Goal: Information Seeking & Learning: Check status

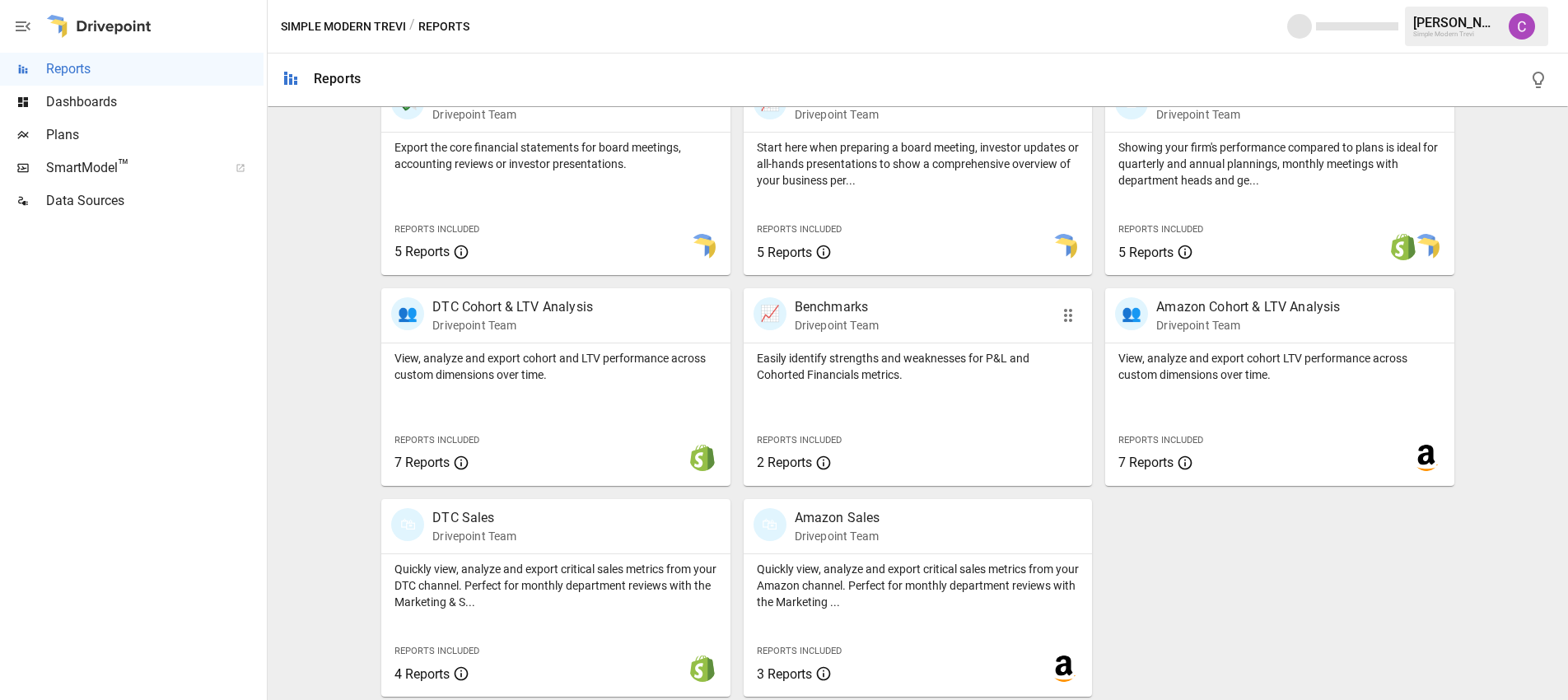
scroll to position [365, 0]
click at [1162, 416] on div "Reports Included 7 Reports" at bounding box center [1178, 449] width 145 height 71
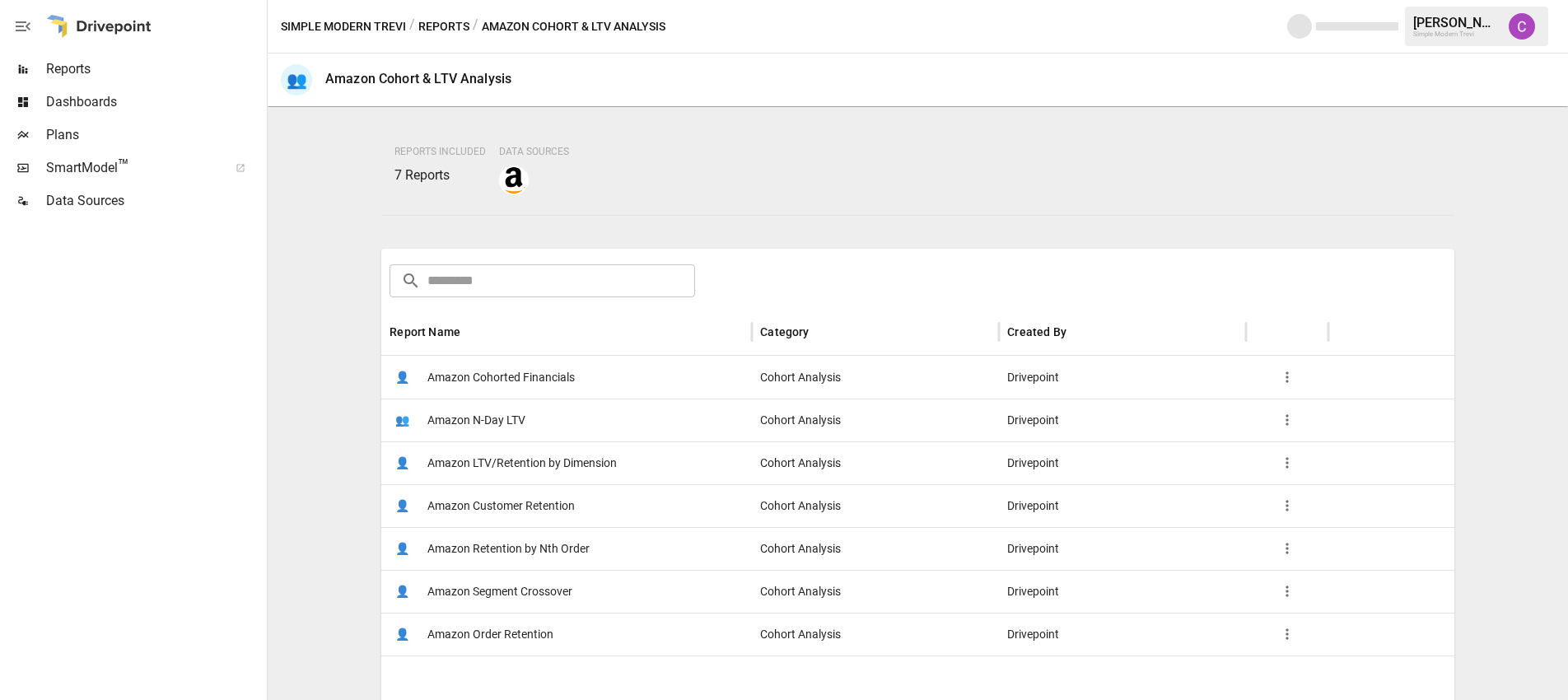
scroll to position [127, 0]
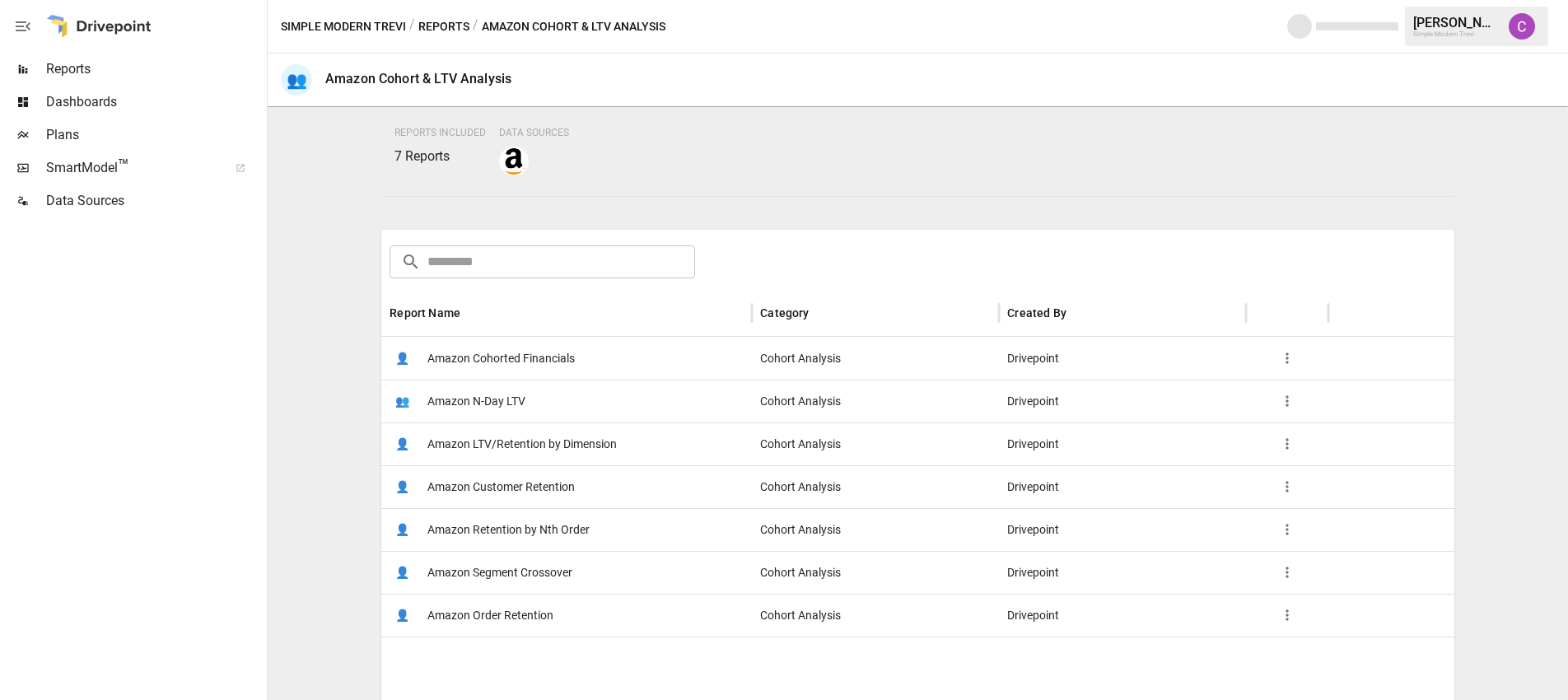
click at [500, 449] on span "Amazon LTV/Retention by Dimension" at bounding box center [523, 444] width 190 height 42
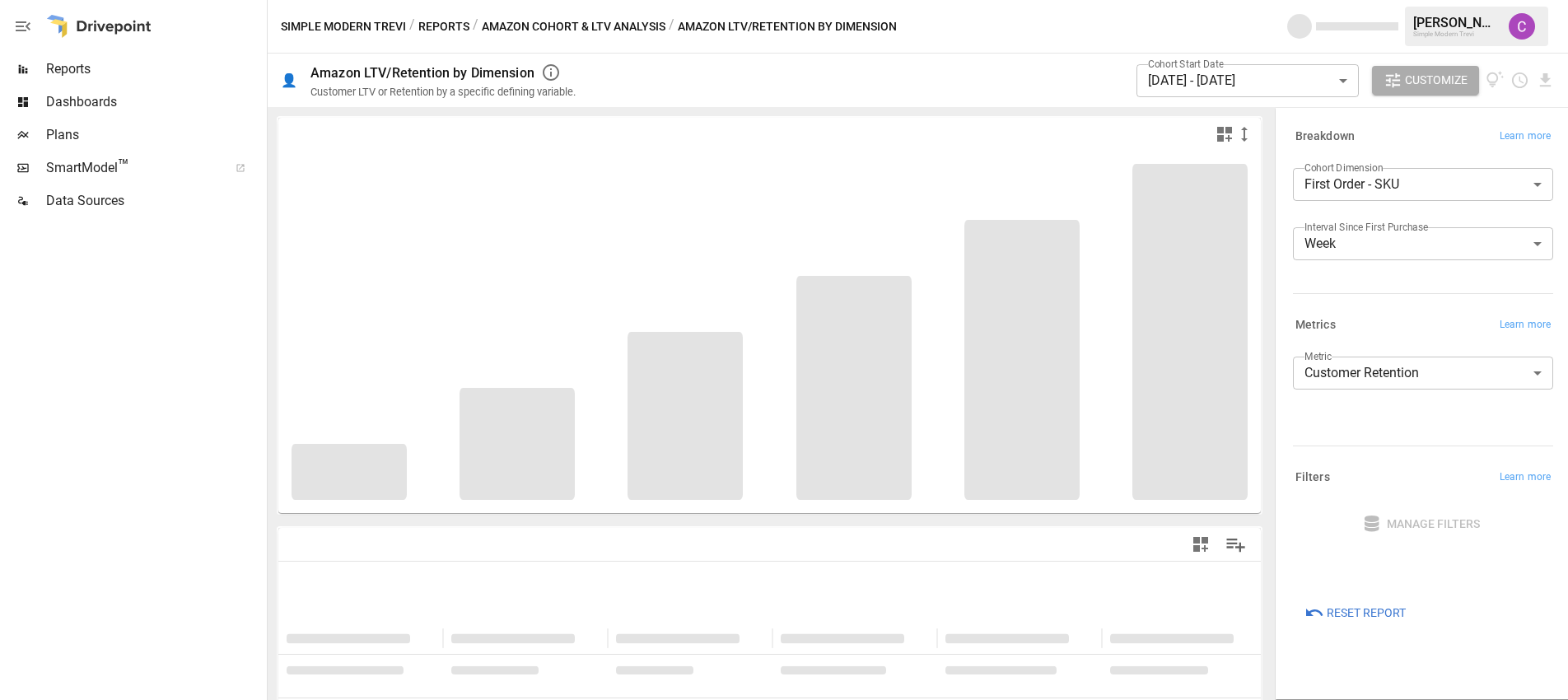
click at [1185, 0] on body "**********" at bounding box center [784, 0] width 1568 height 0
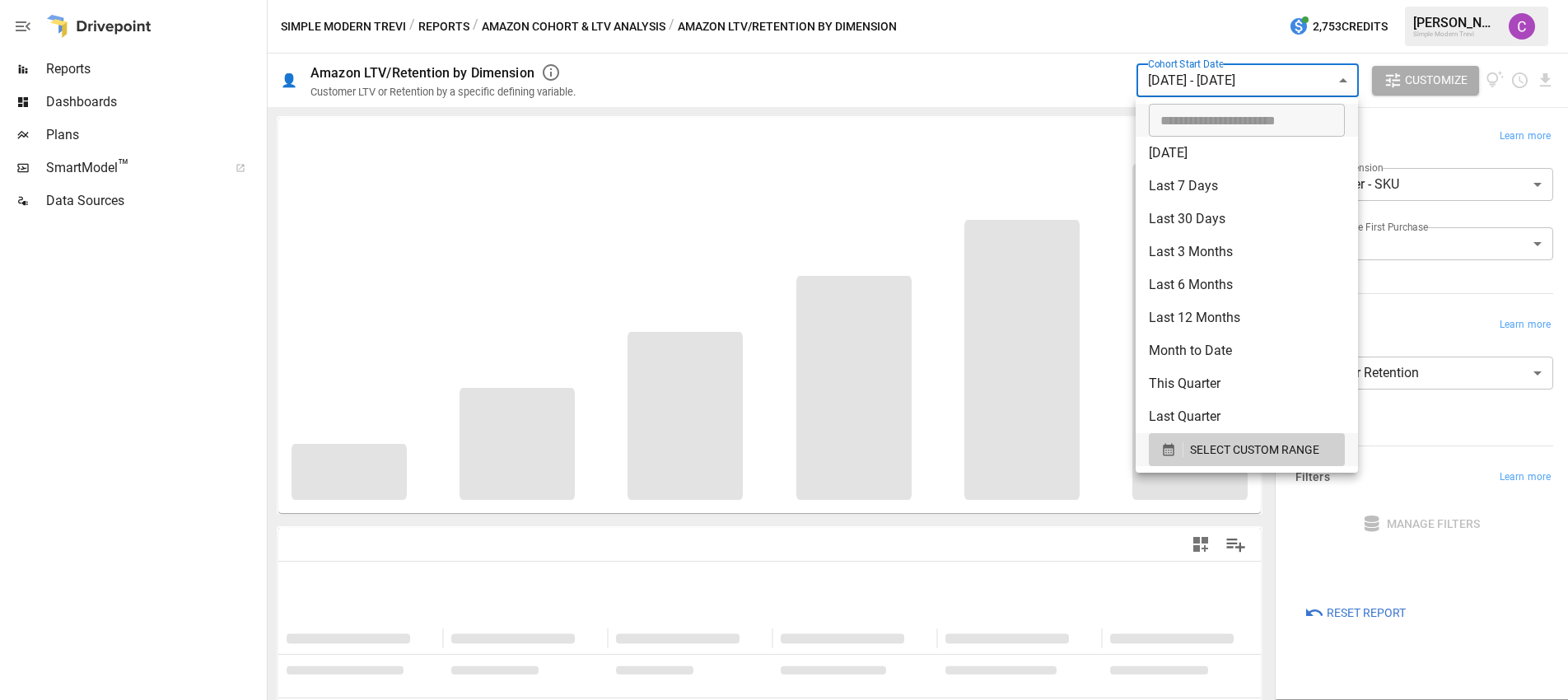
click at [1098, 81] on div at bounding box center [784, 350] width 1568 height 700
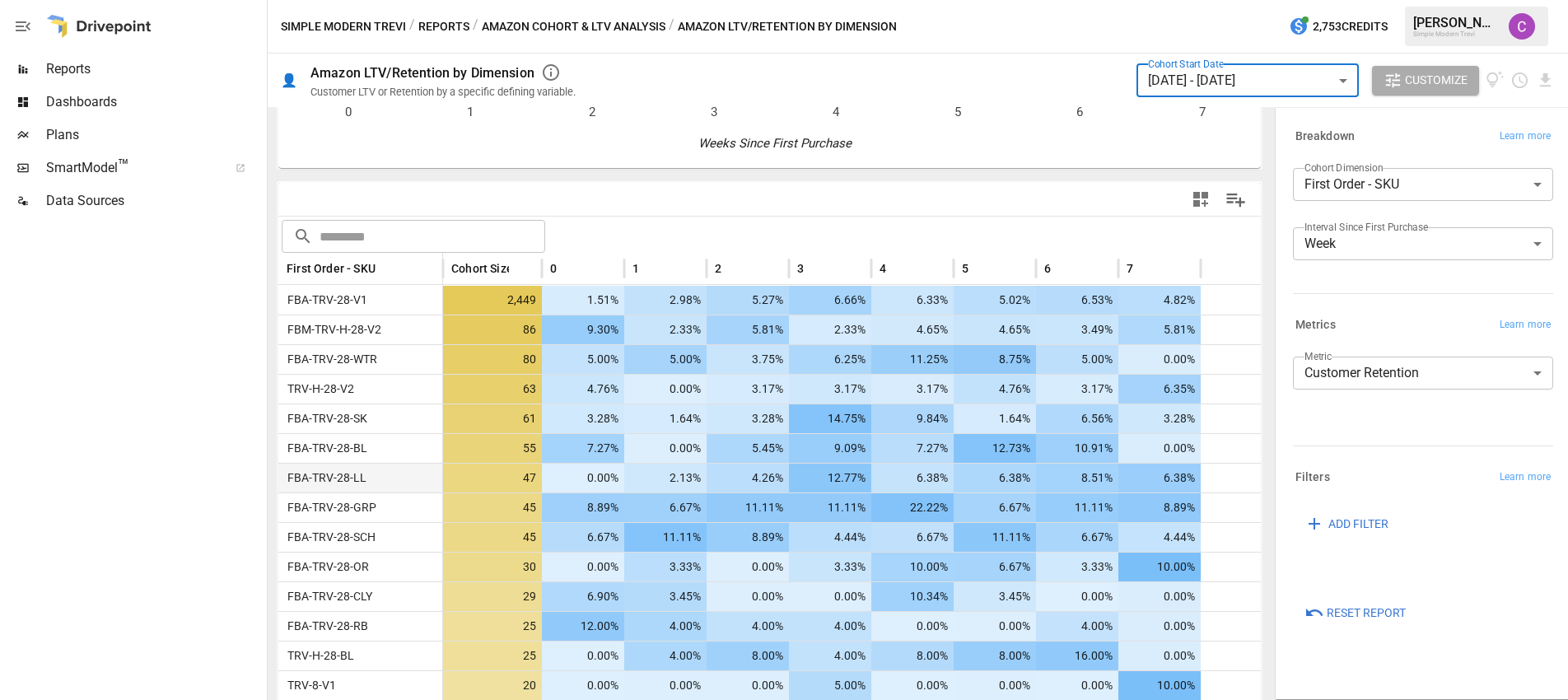
scroll to position [345, 0]
click at [1213, 70] on label "Cohort Start Date" at bounding box center [1186, 63] width 76 height 14
click at [1214, 0] on body "Reports Dashboards Plans SmartModel ™ Data Sources Simple Modern Trevi / Report…" at bounding box center [784, 0] width 1568 height 0
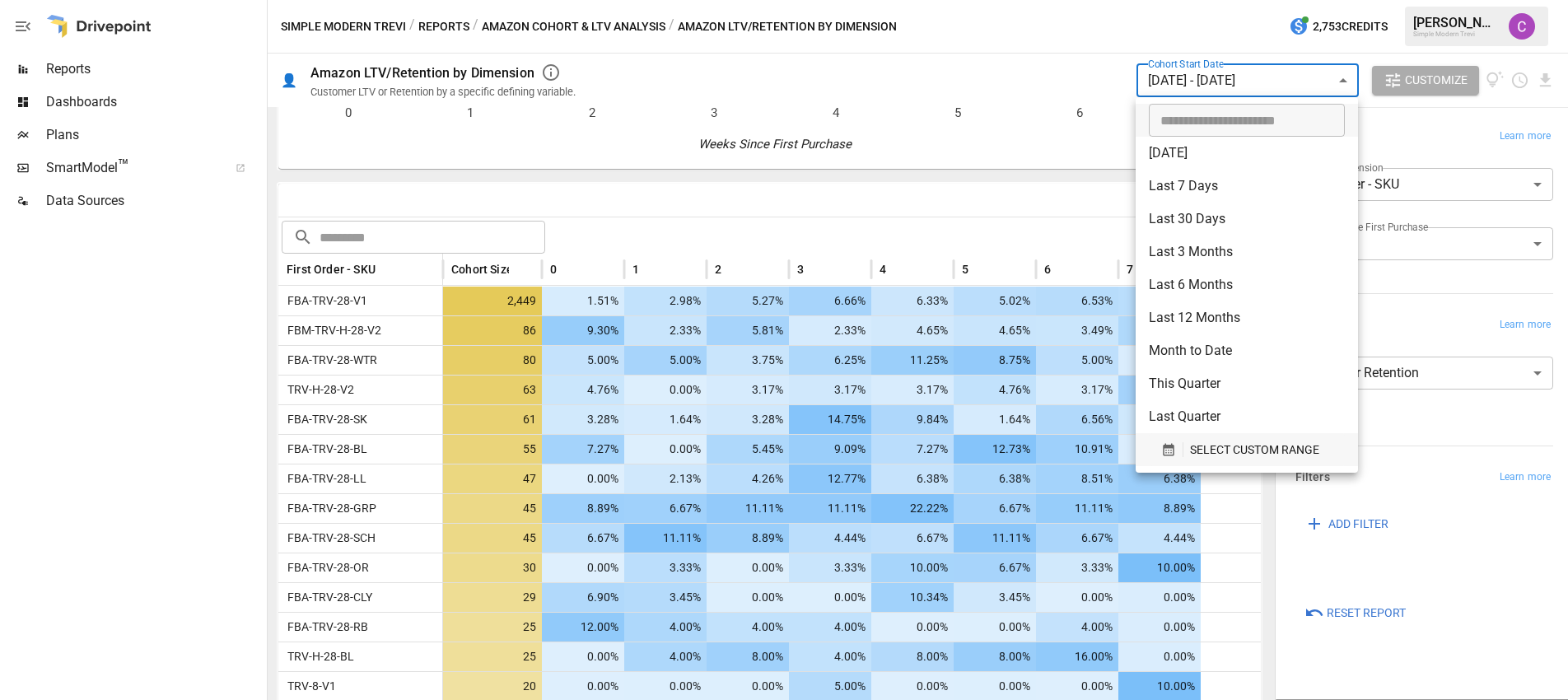
click at [1213, 453] on span "SELECT CUSTOM RANGE" at bounding box center [1255, 449] width 129 height 21
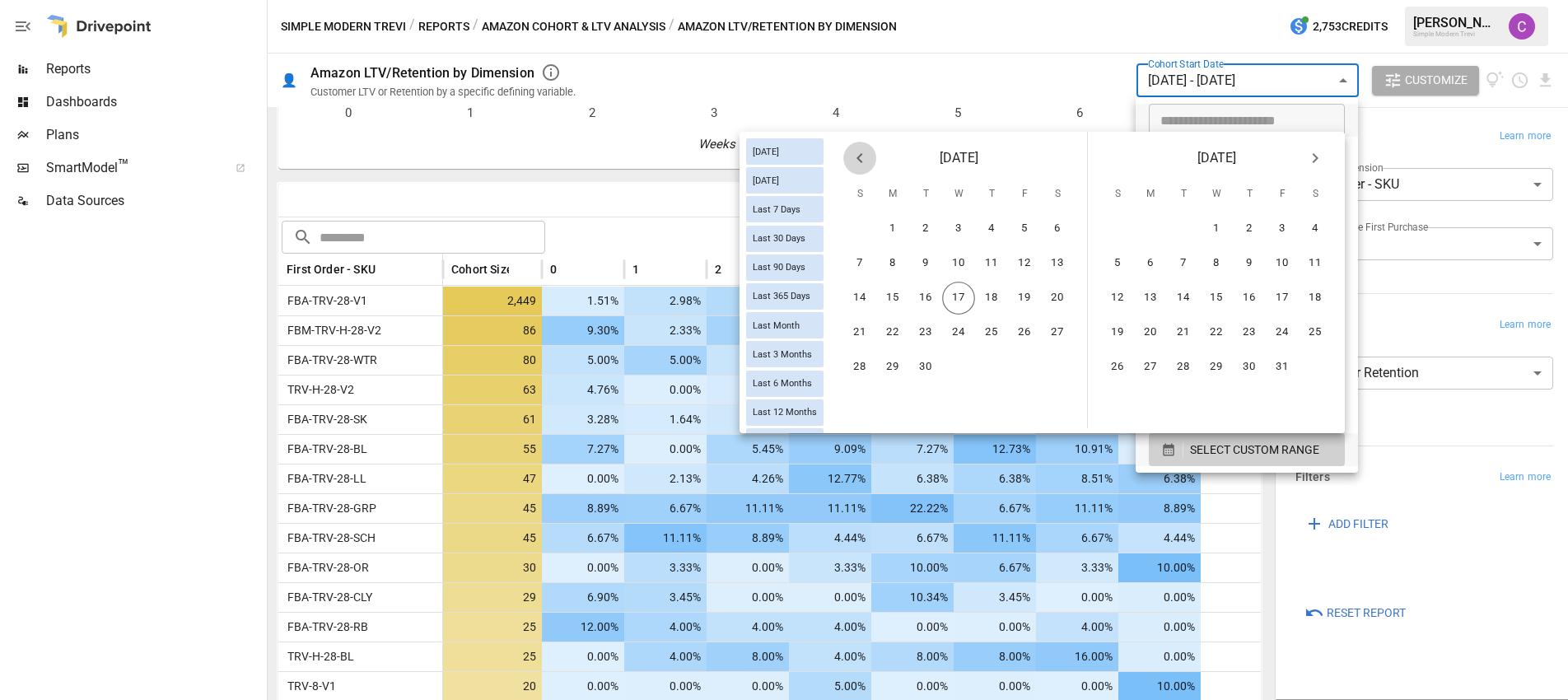
click at [866, 168] on button "Previous month" at bounding box center [860, 158] width 33 height 33
click at [857, 330] on button "20" at bounding box center [860, 333] width 33 height 33
click at [1054, 337] on button "26" at bounding box center [1058, 333] width 33 height 33
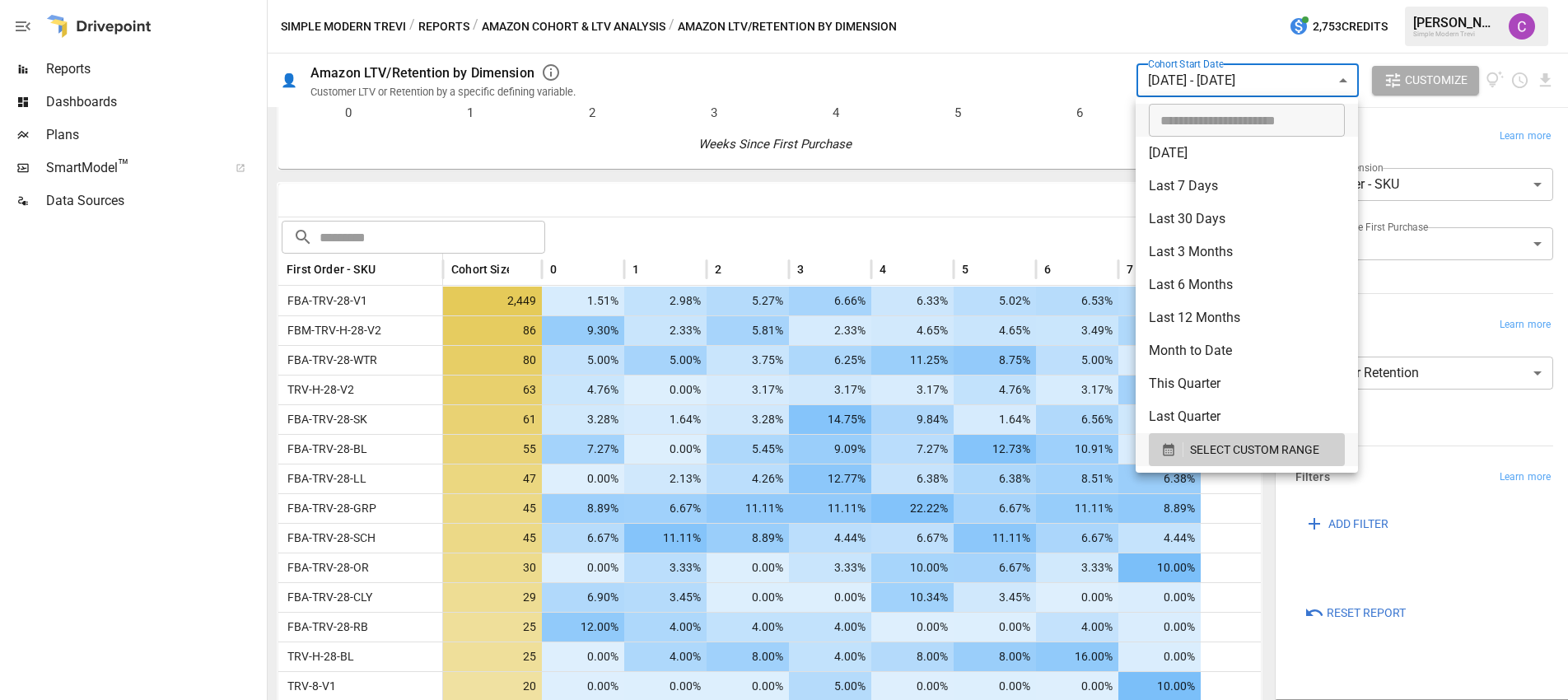
click at [970, 194] on div at bounding box center [784, 350] width 1568 height 700
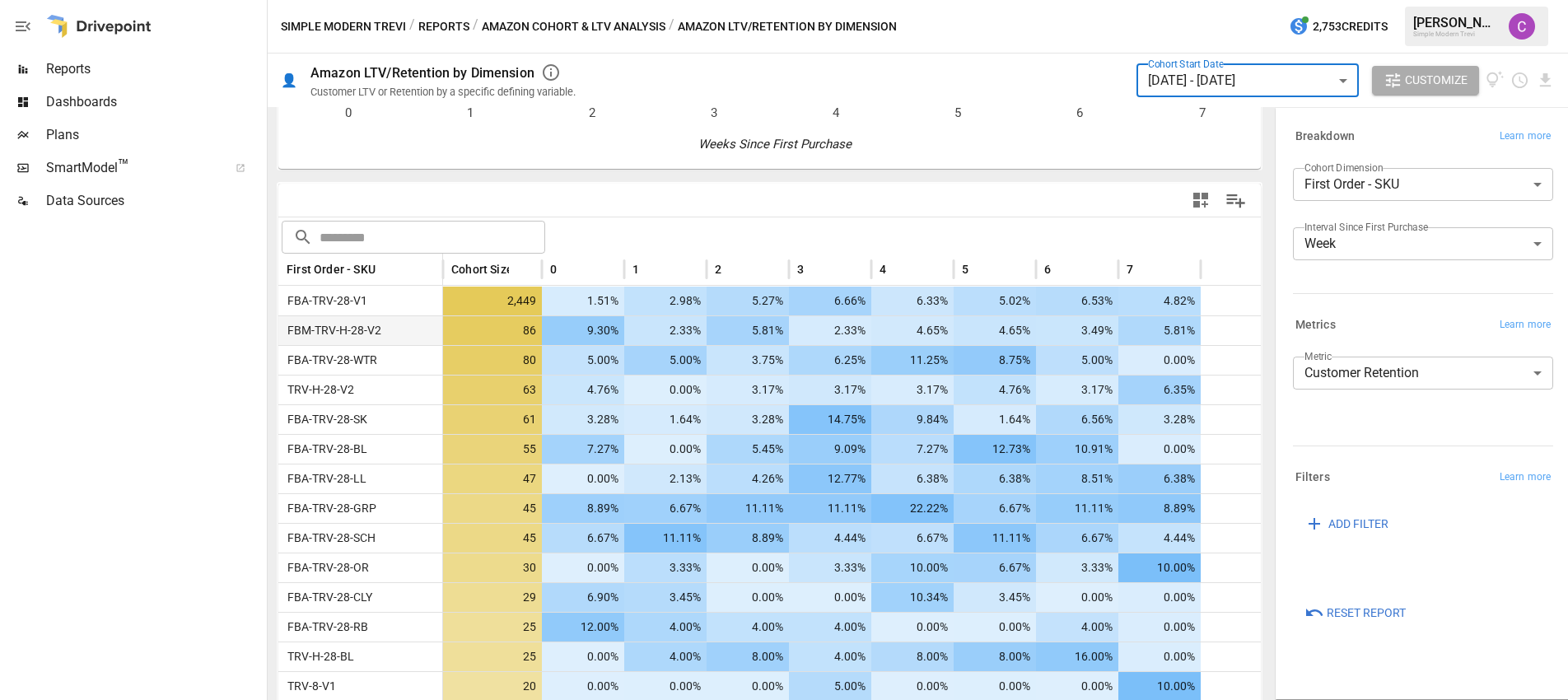
scroll to position [388, 0]
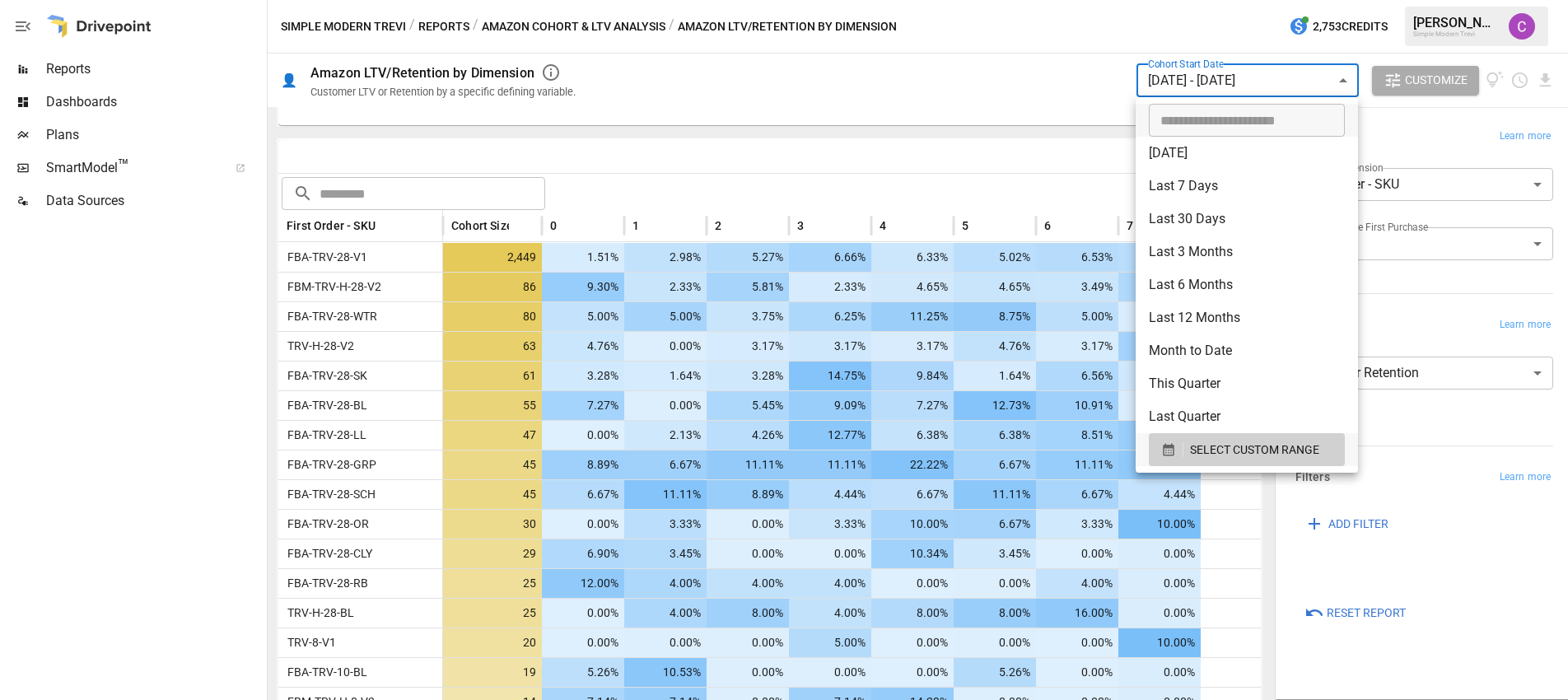
click at [1204, 0] on body "Reports Dashboards Plans SmartModel ™ Data Sources Simple Modern Trevi / Report…" at bounding box center [784, 0] width 1568 height 0
click at [1223, 449] on span "SELECT CUSTOM RANGE" at bounding box center [1255, 449] width 129 height 21
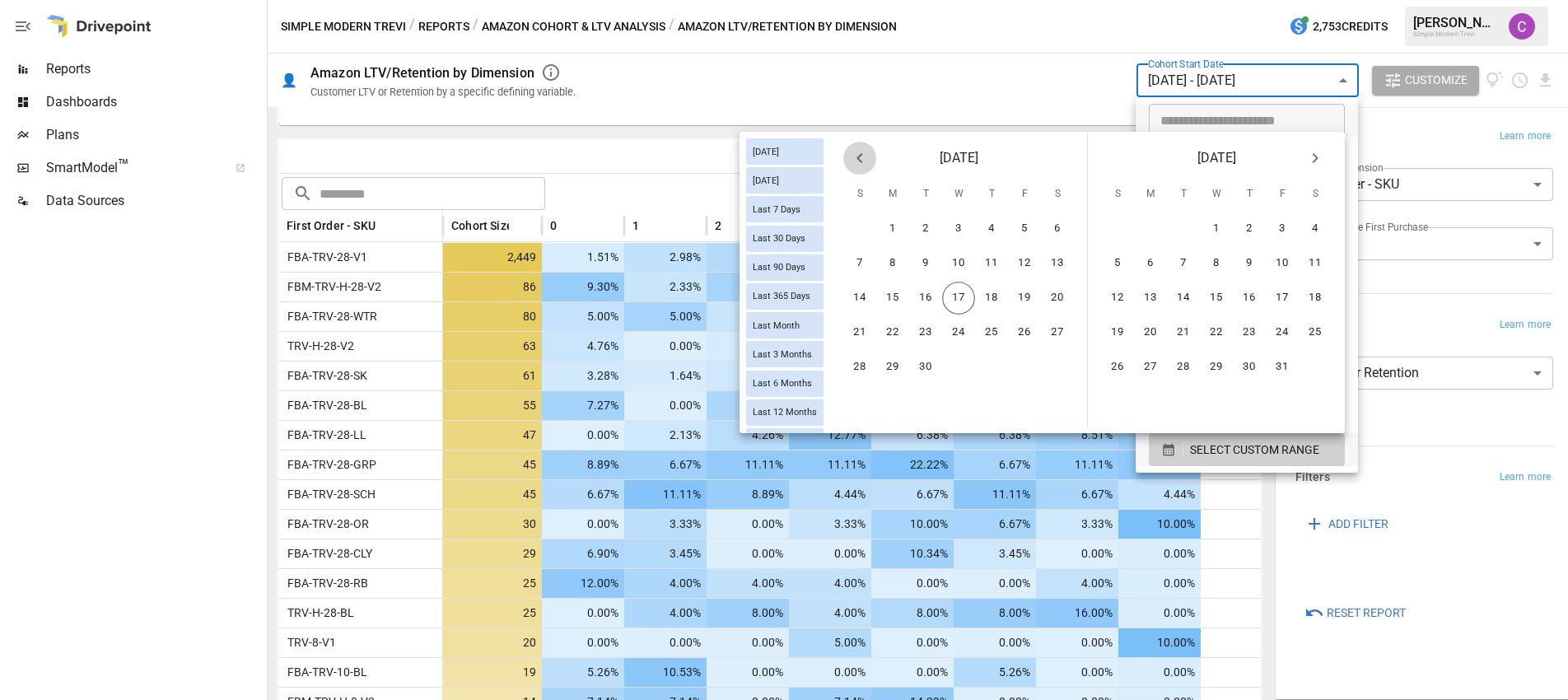
click at [861, 163] on icon "Previous month" at bounding box center [860, 158] width 20 height 20
click at [857, 306] on button "10" at bounding box center [860, 298] width 33 height 33
click at [1052, 289] on button "16" at bounding box center [1058, 298] width 33 height 33
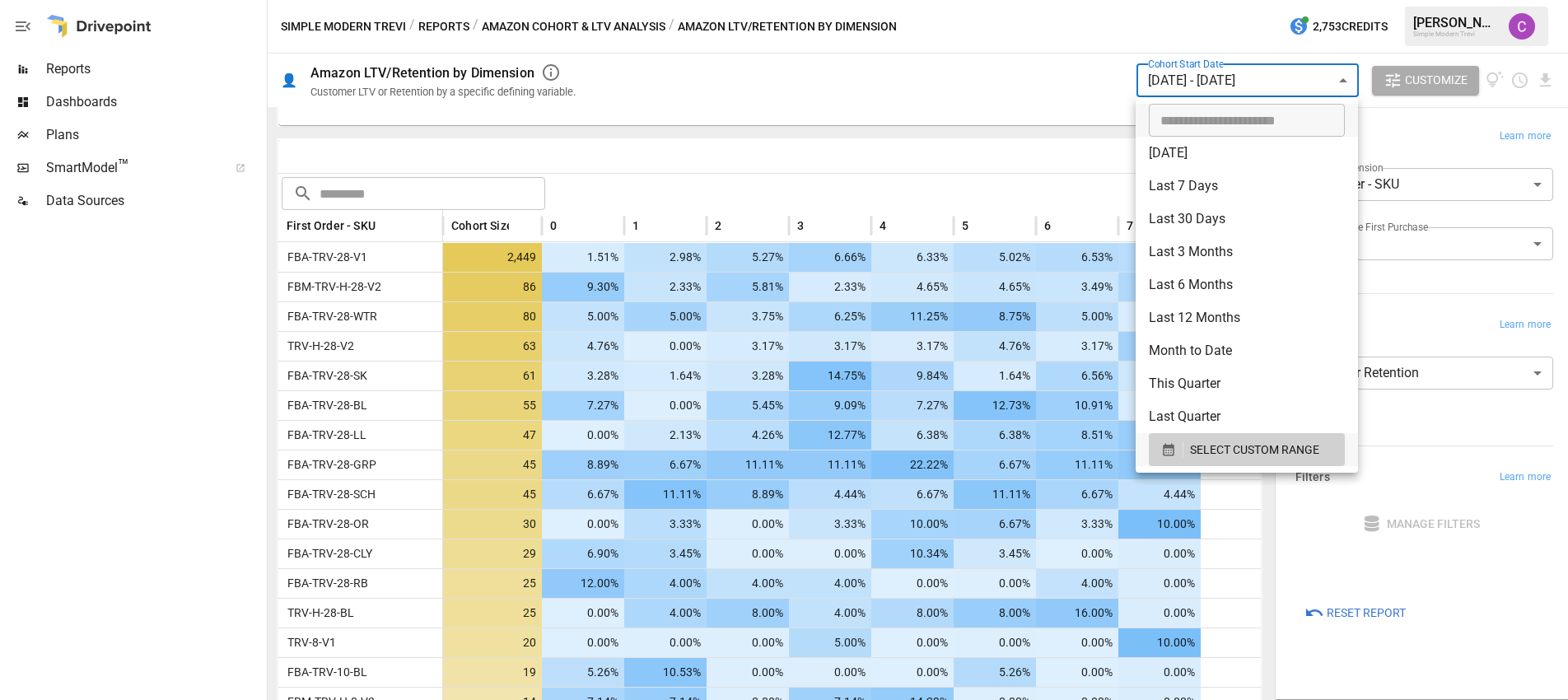
scroll to position [177, 0]
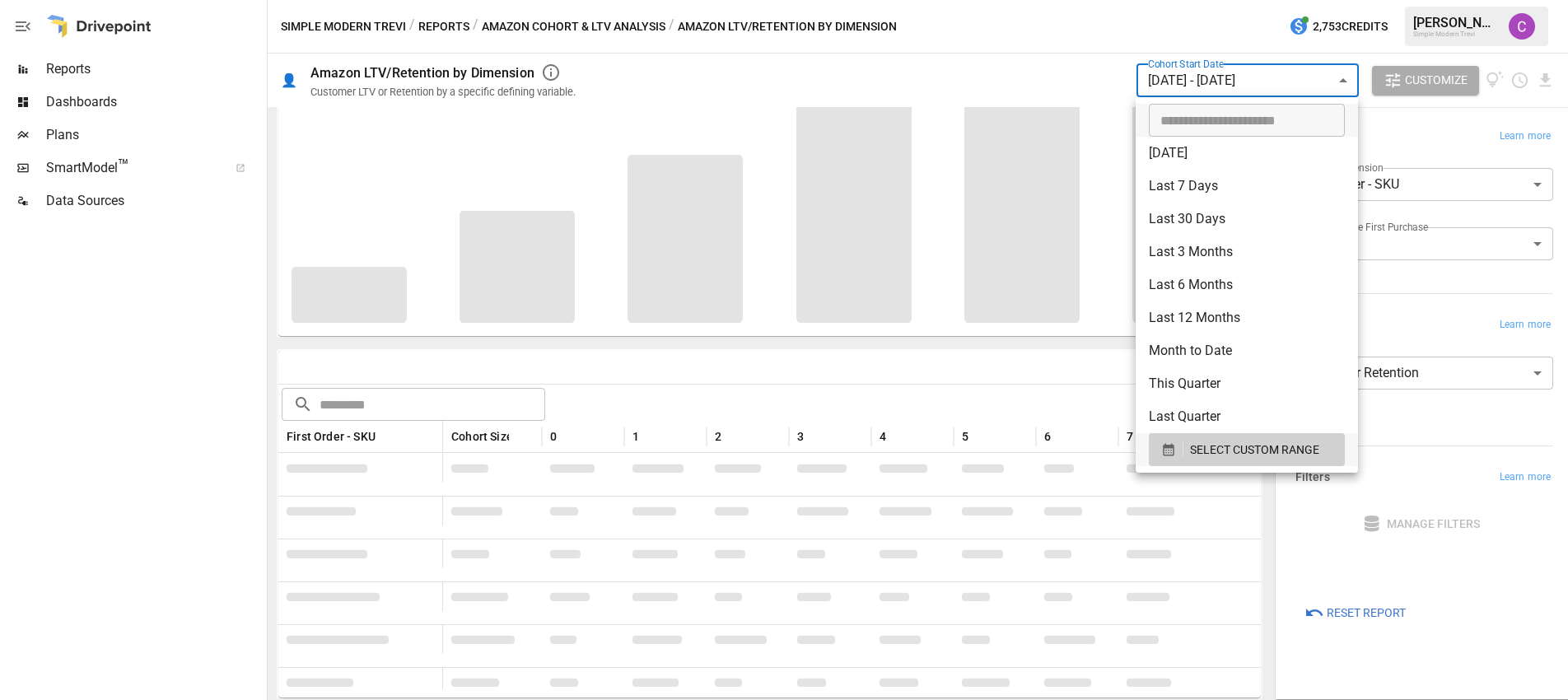
click at [734, 356] on div at bounding box center [784, 350] width 1568 height 700
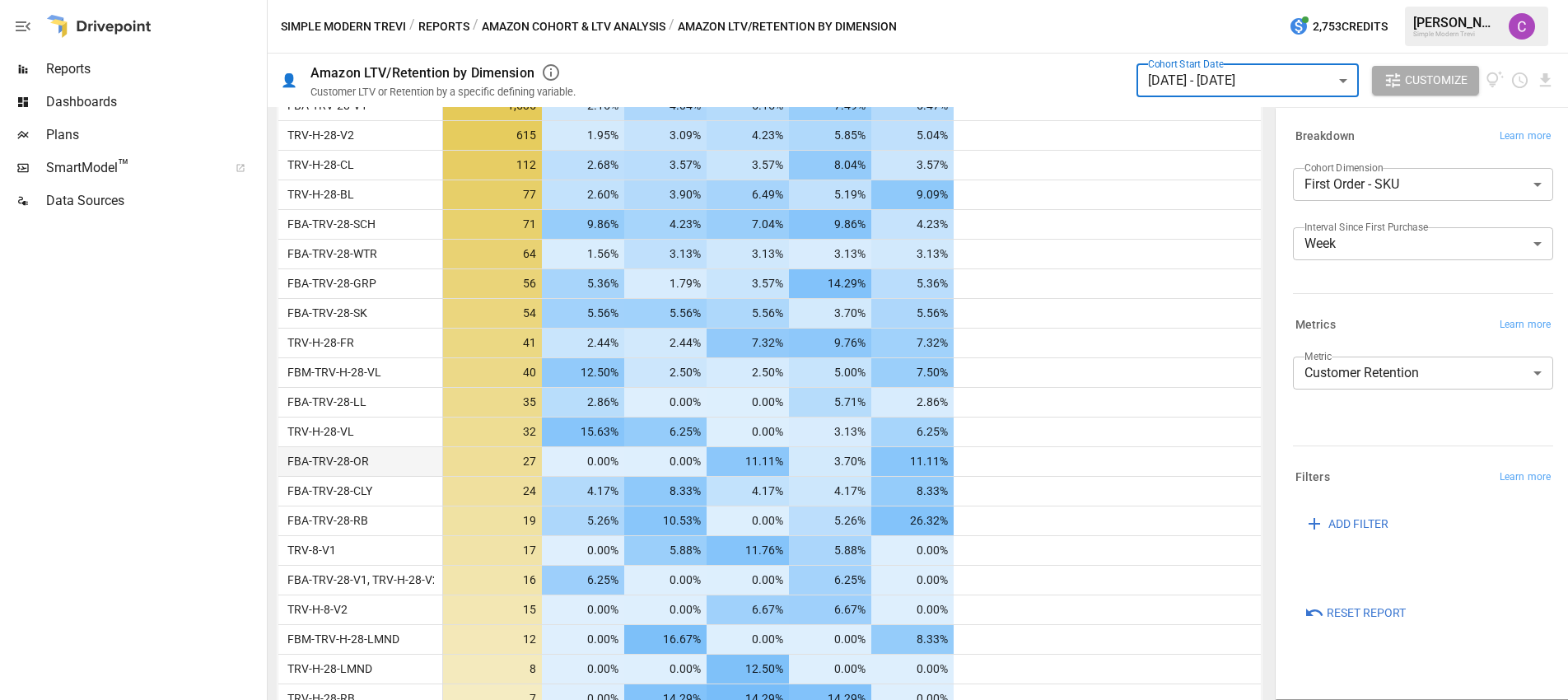
scroll to position [477, 0]
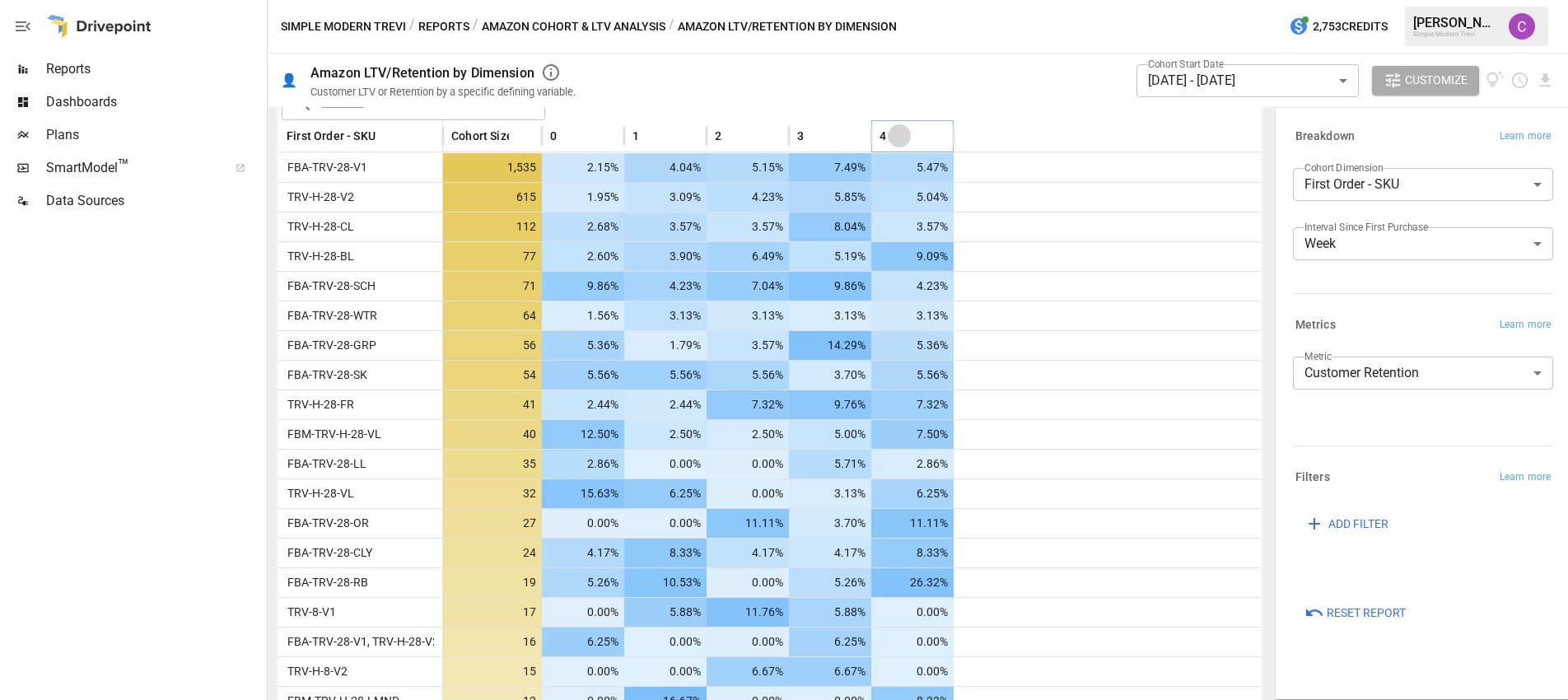
click at [892, 135] on icon "Sort" at bounding box center [899, 136] width 15 height 15
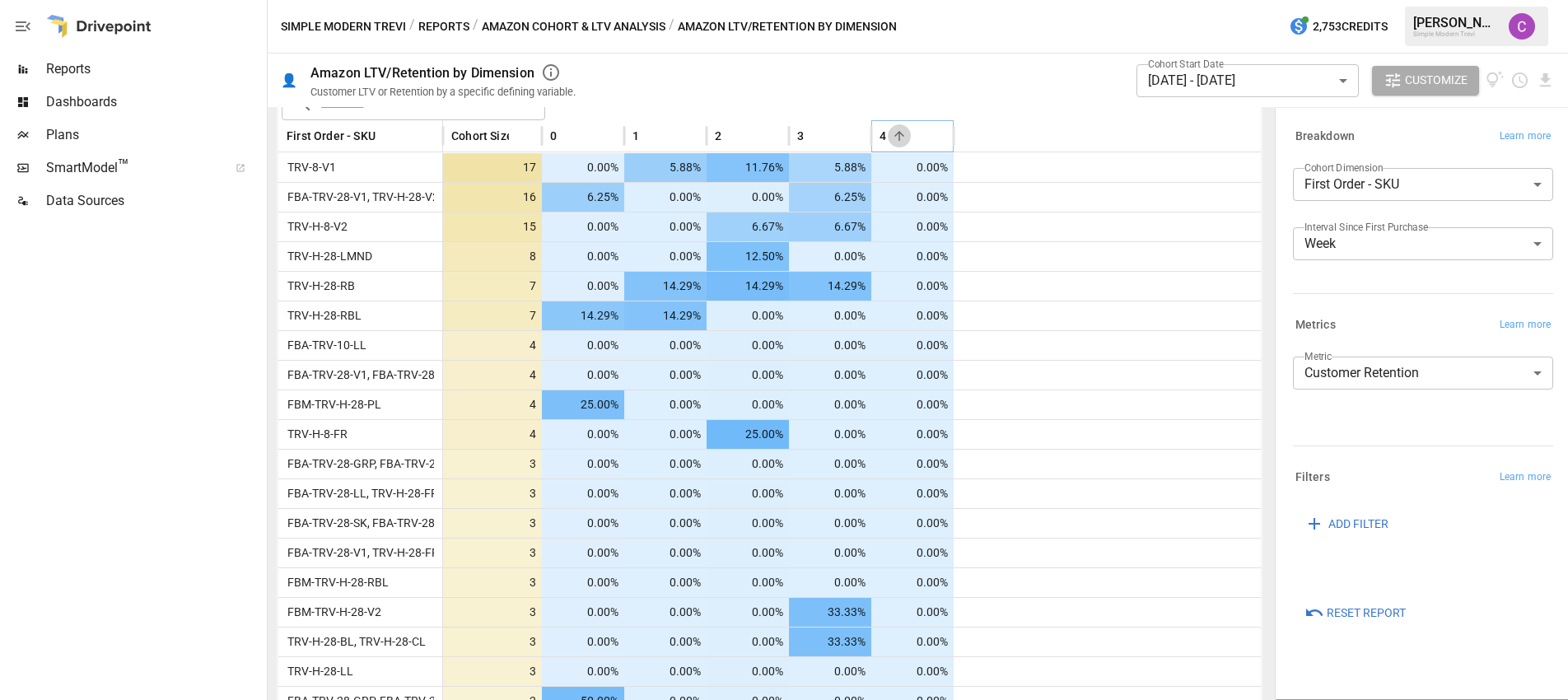
click at [892, 134] on icon "Sort" at bounding box center [899, 136] width 15 height 15
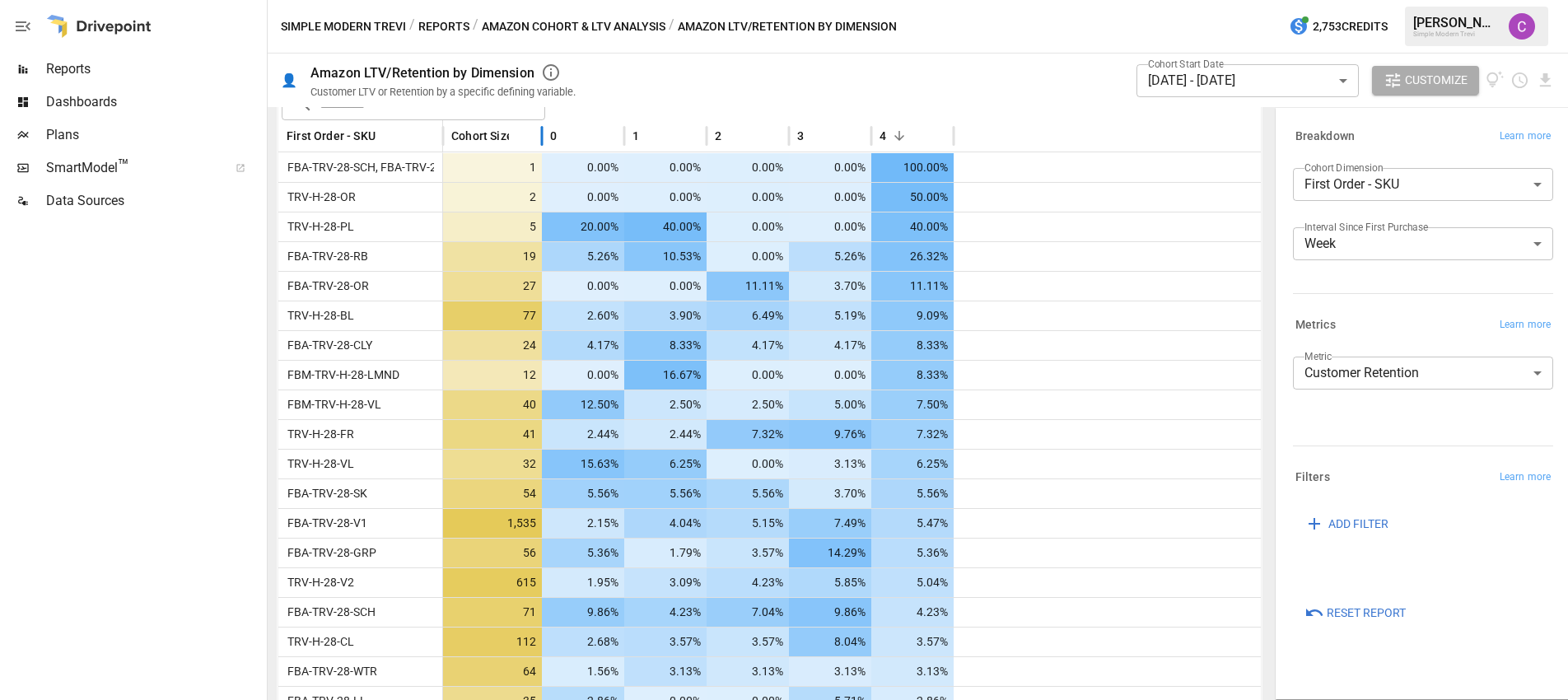
click at [472, 137] on span "Cohort Size" at bounding box center [481, 136] width 62 height 16
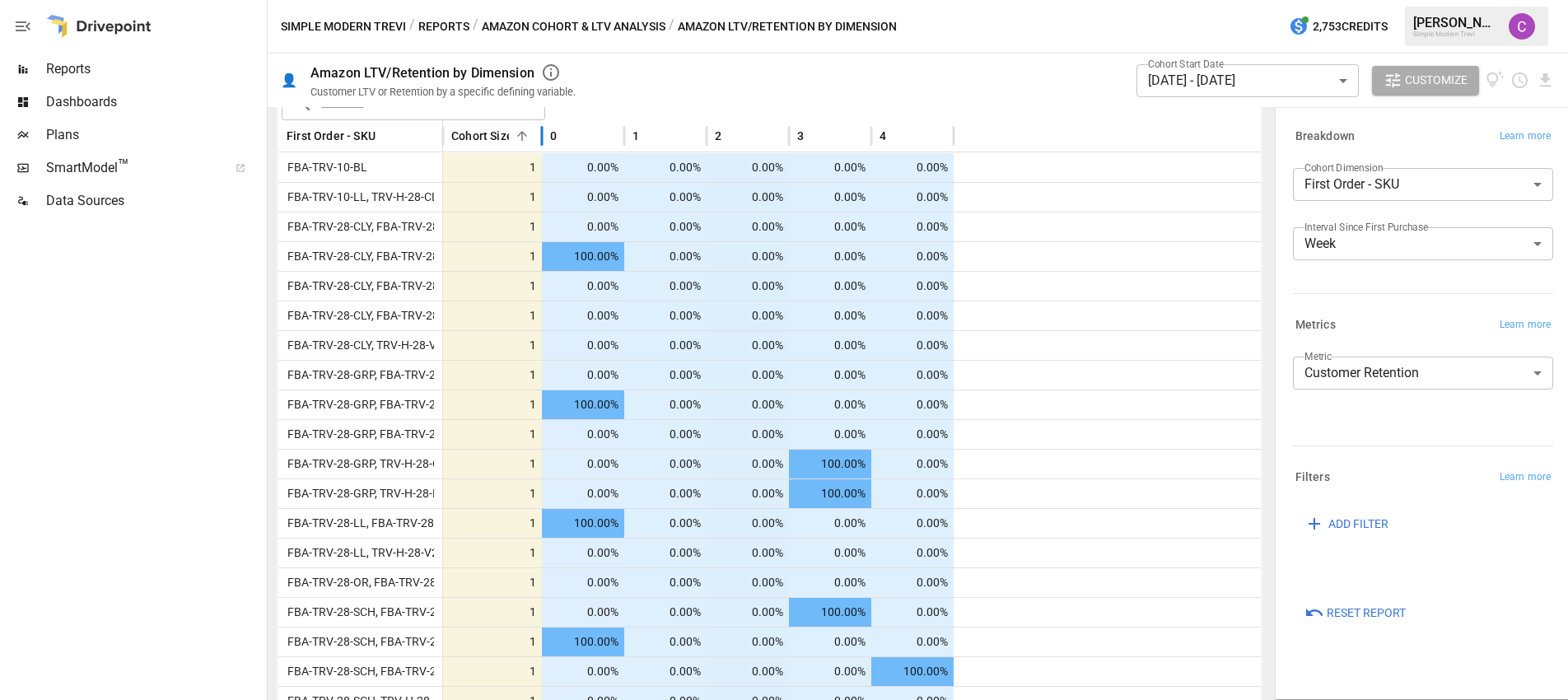
click at [472, 137] on span "Cohort Size" at bounding box center [481, 136] width 62 height 16
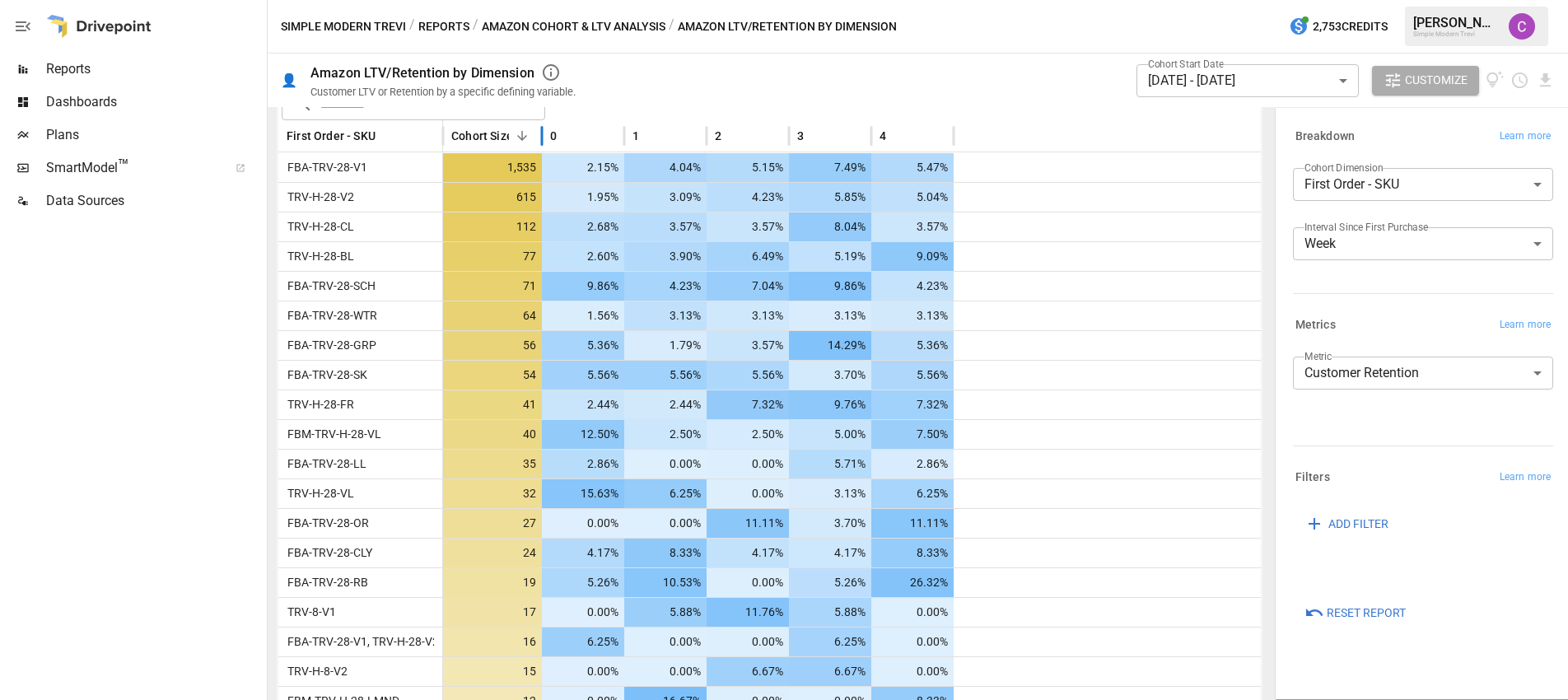
click at [467, 143] on span "Cohort Size" at bounding box center [481, 136] width 62 height 16
click at [516, 141] on icon "Sort" at bounding box center [522, 136] width 15 height 15
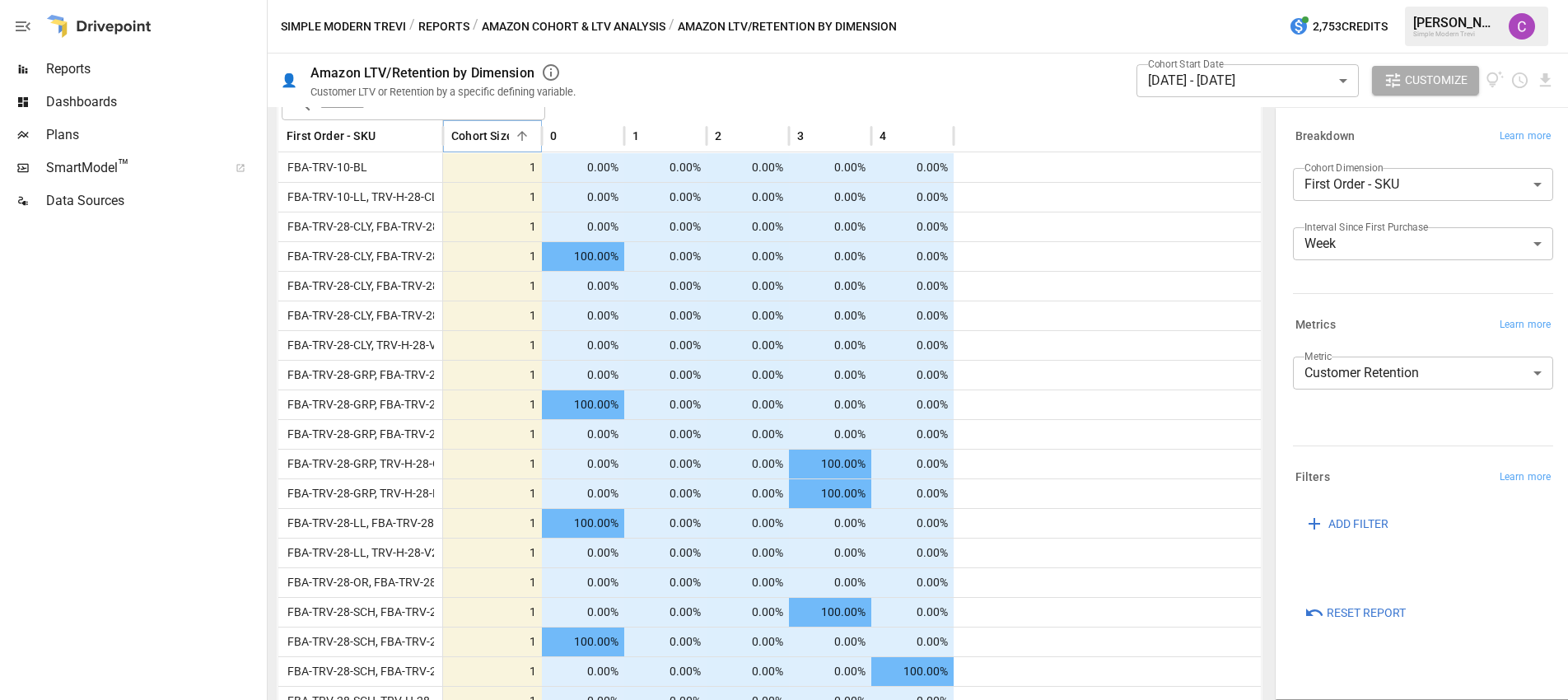
click at [516, 141] on icon "Sort" at bounding box center [522, 136] width 15 height 15
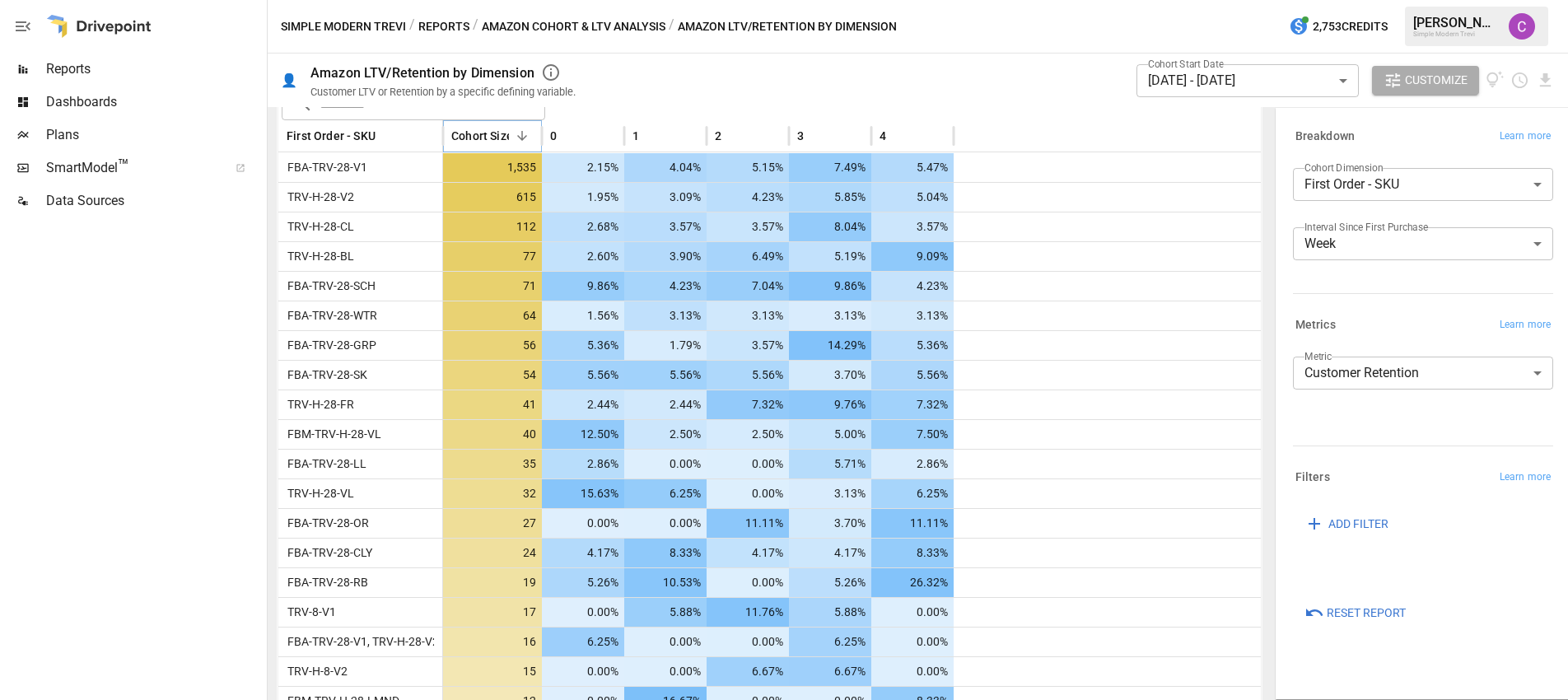
click at [516, 141] on icon "Sort" at bounding box center [522, 136] width 15 height 15
click at [494, 139] on span "Cohort Size" at bounding box center [481, 136] width 62 height 16
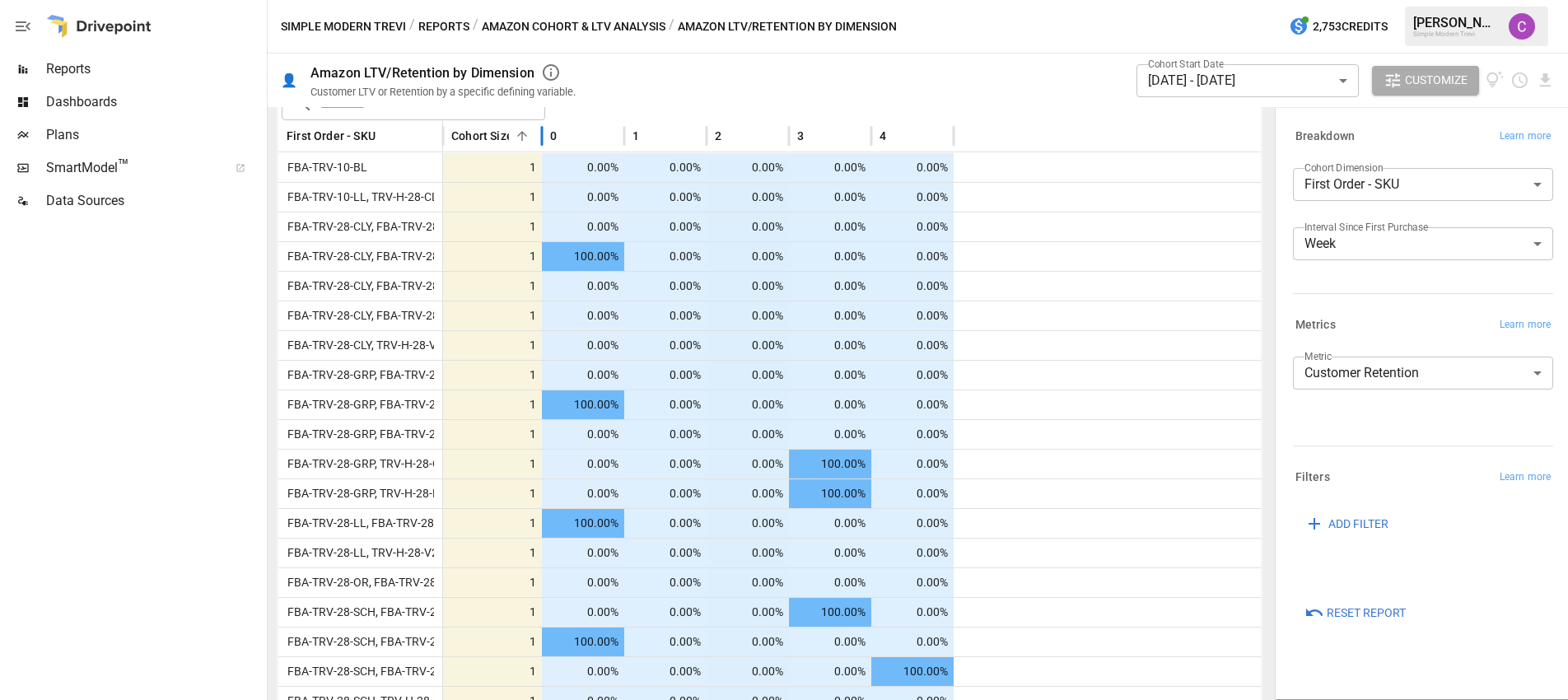
click at [494, 139] on span "Cohort Size" at bounding box center [481, 136] width 62 height 16
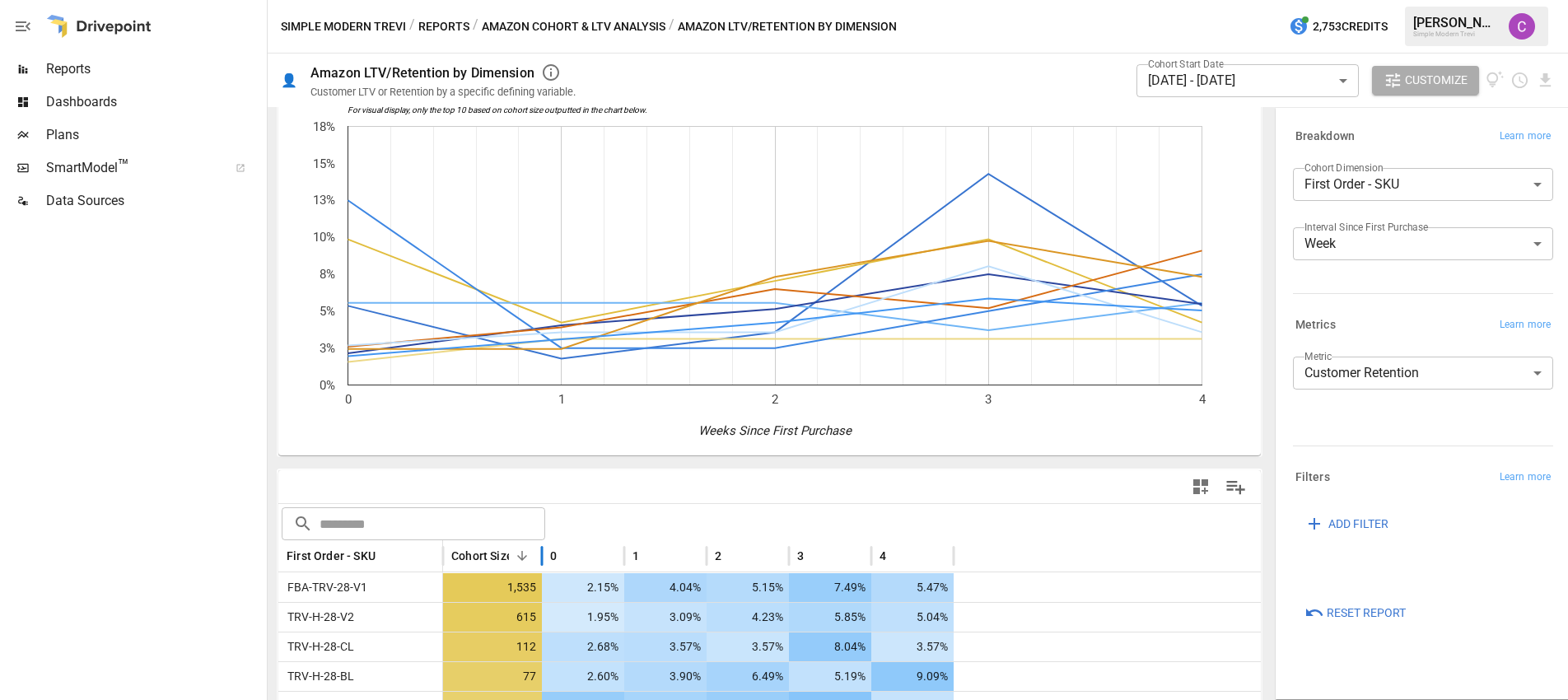
scroll to position [0, 0]
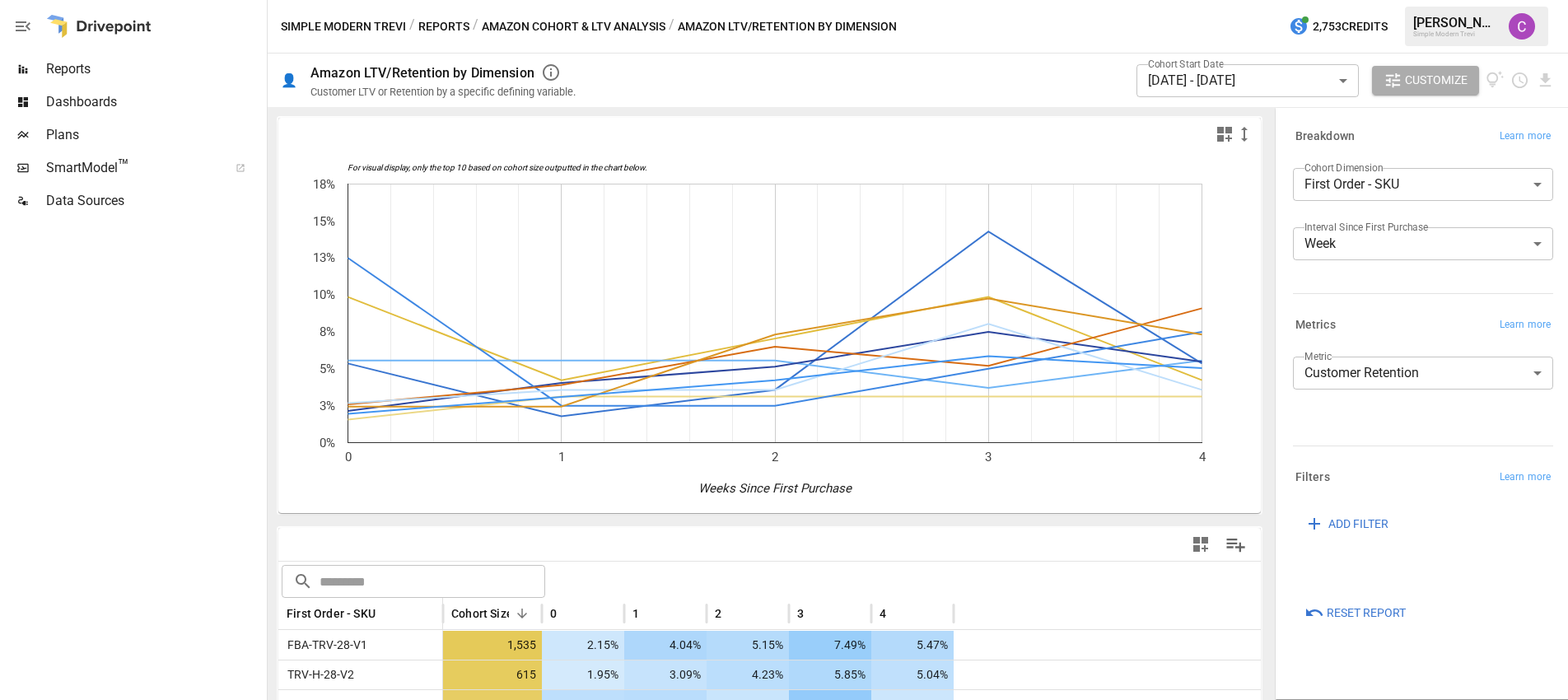
click at [1316, 0] on body "Reports Dashboards Plans SmartModel ™ Data Sources Simple Modern Trevi / Report…" at bounding box center [784, 0] width 1568 height 0
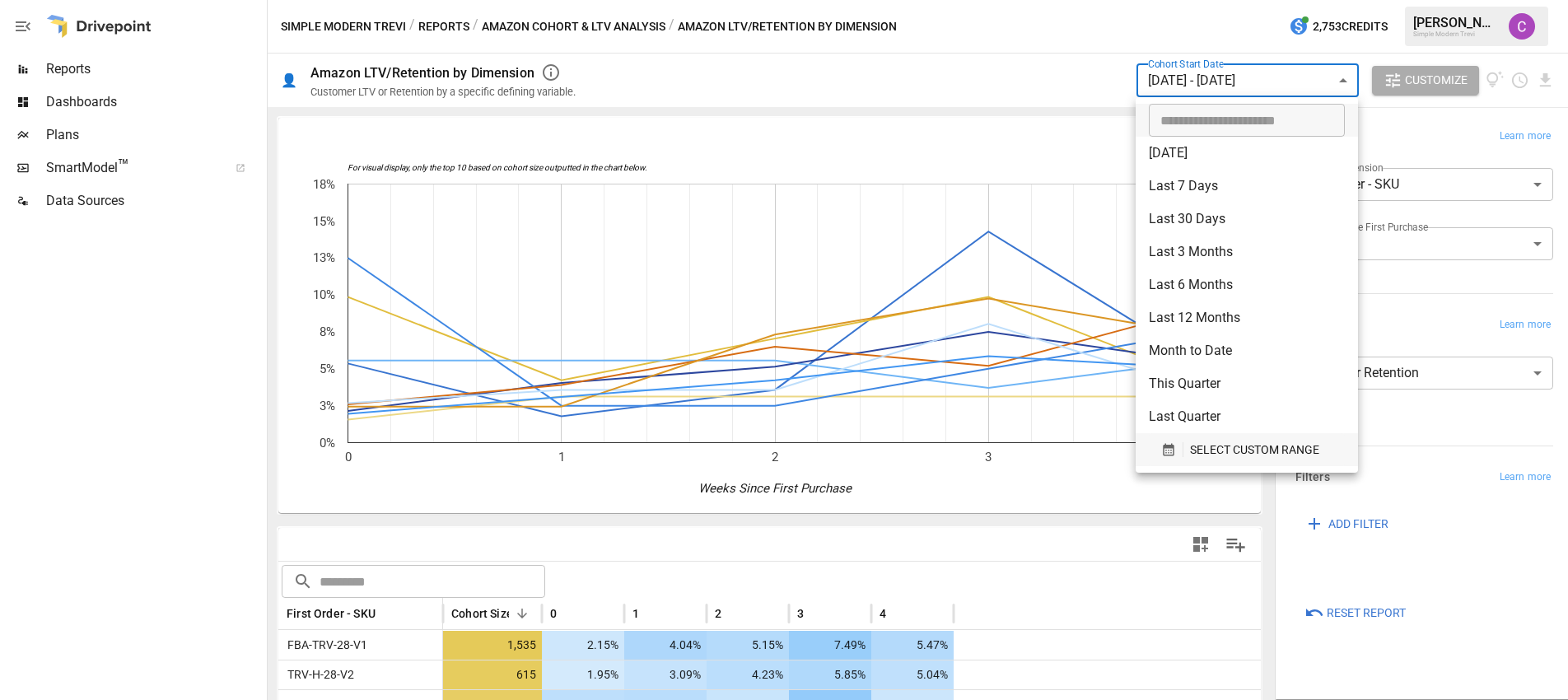
click at [1224, 463] on button "SELECT CUSTOM RANGE" at bounding box center [1247, 450] width 196 height 33
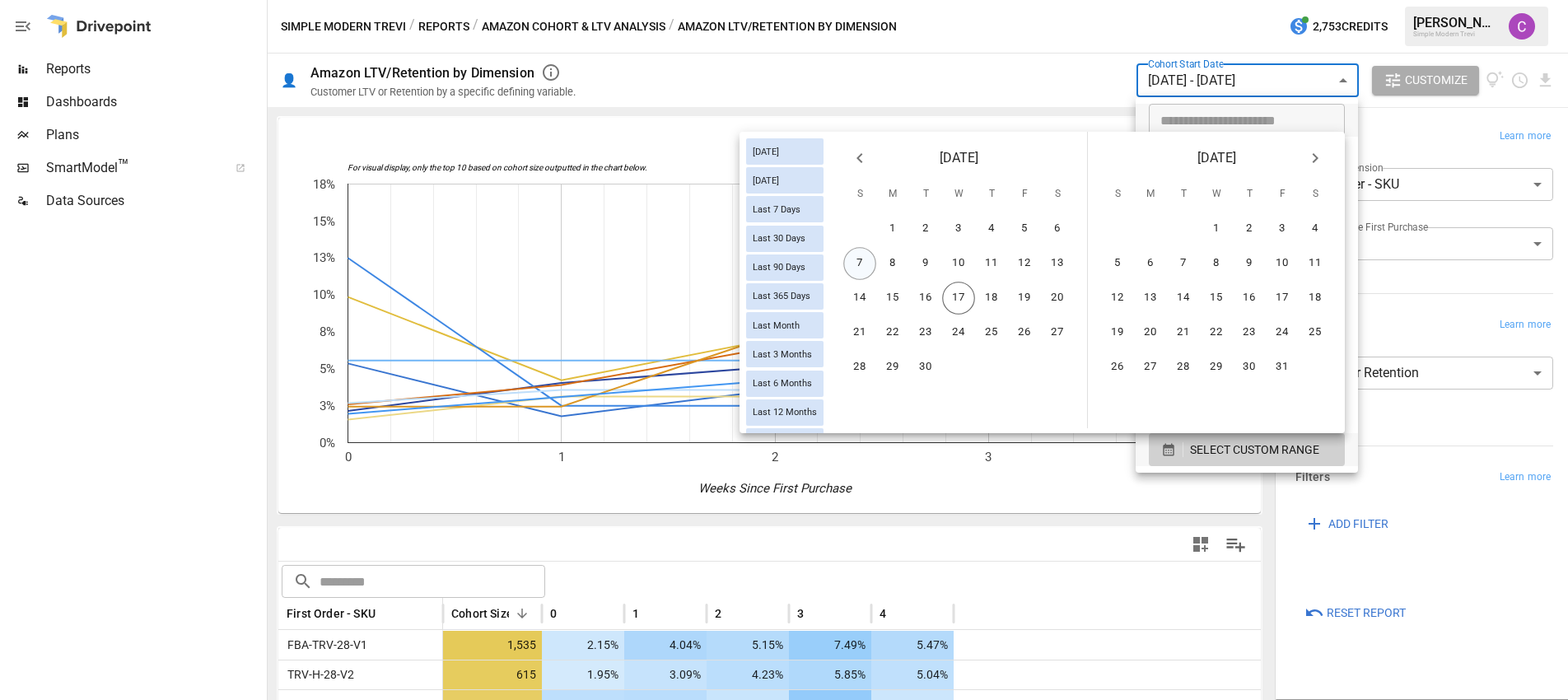
click at [865, 268] on button "7" at bounding box center [860, 264] width 33 height 33
click at [1054, 268] on button "13" at bounding box center [1058, 264] width 33 height 33
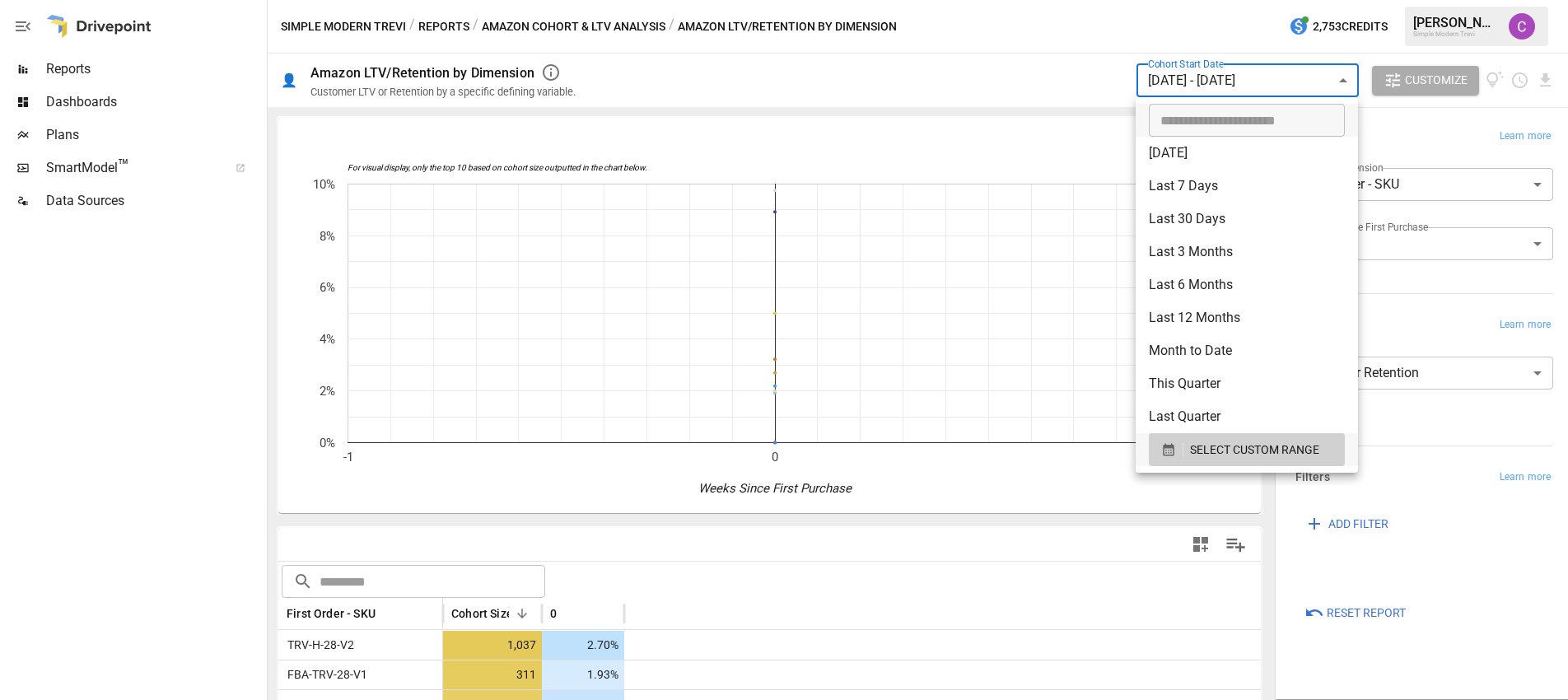
click at [1275, 580] on div at bounding box center [784, 350] width 1568 height 700
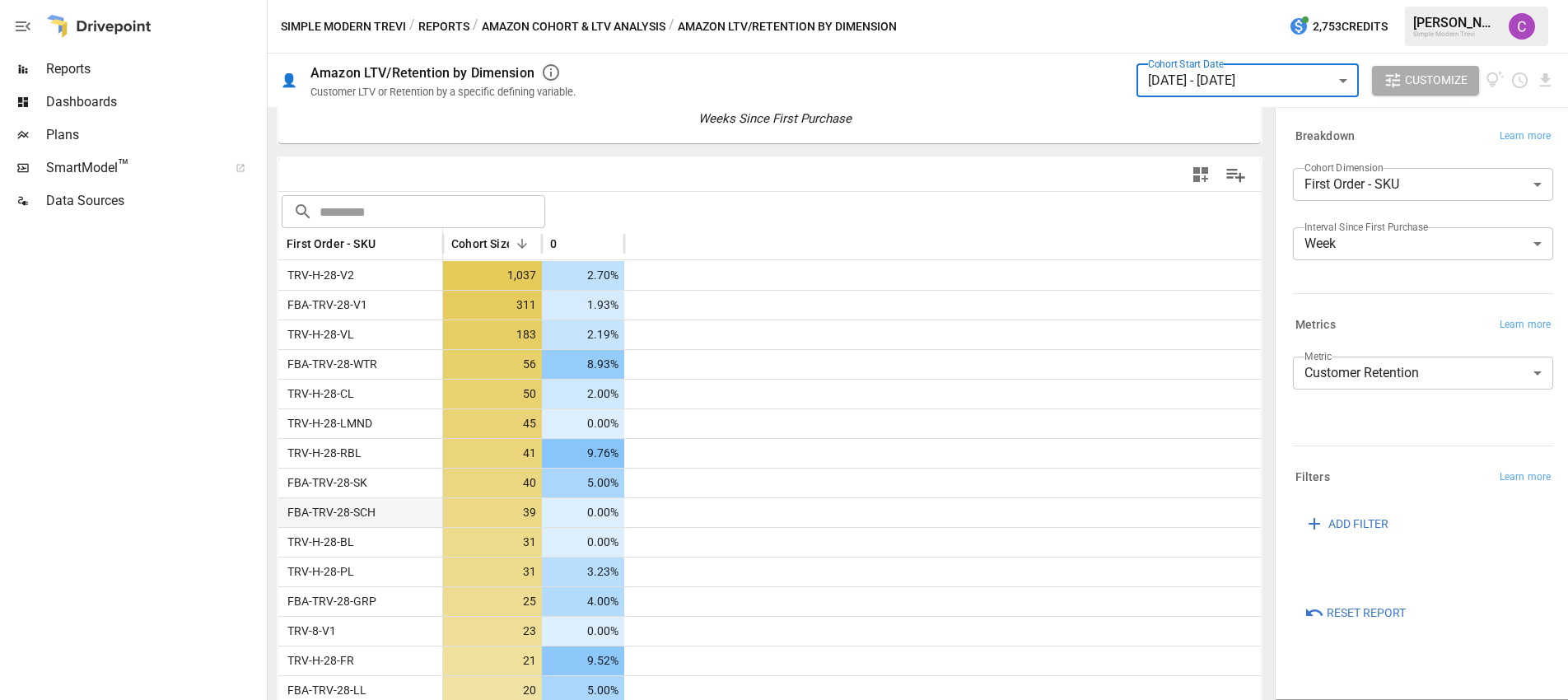
scroll to position [359, 0]
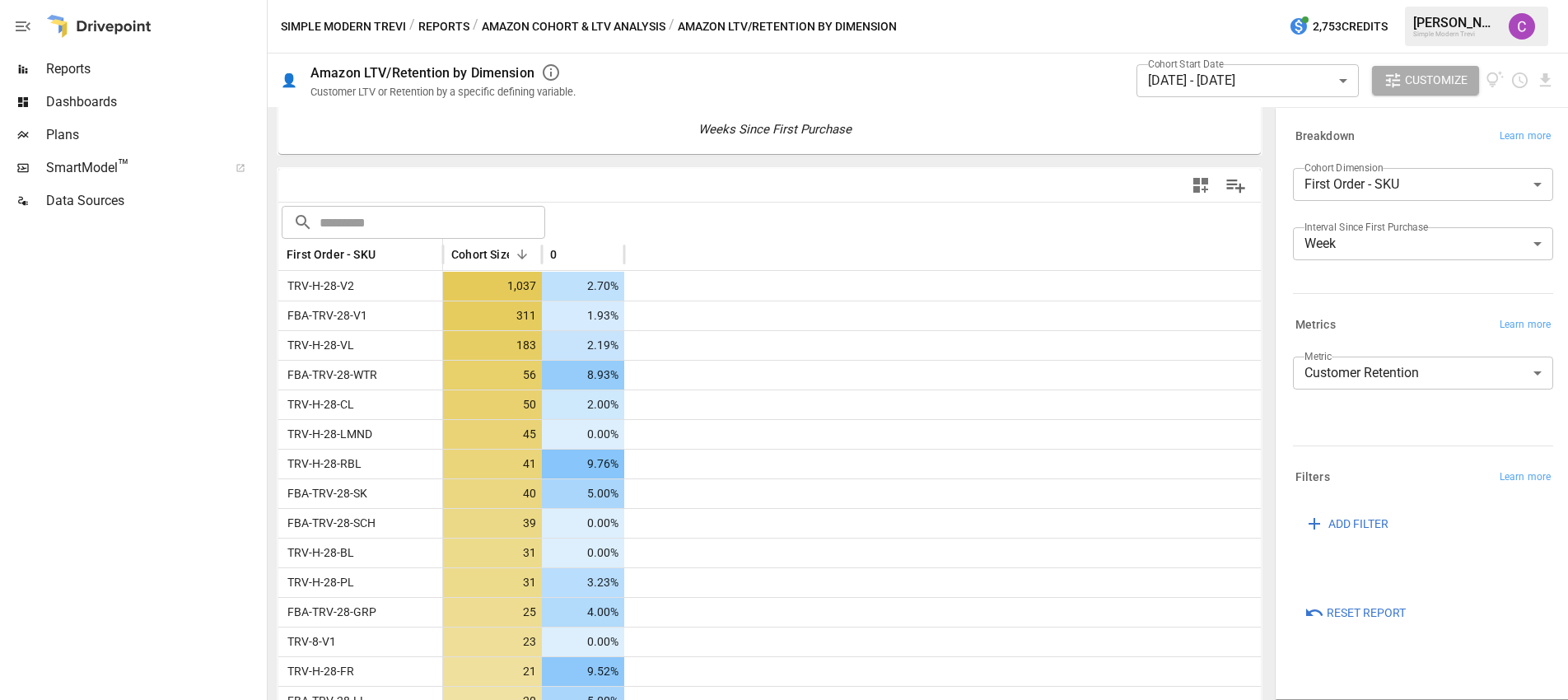
click at [1249, 97] on div "Cohort Start Date [DATE] - [DATE] ****** ​" at bounding box center [1248, 80] width 223 height 45
click at [1246, 0] on body "Reports Dashboards Plans SmartModel ™ Data Sources Simple Modern Trevi / Report…" at bounding box center [784, 0] width 1568 height 0
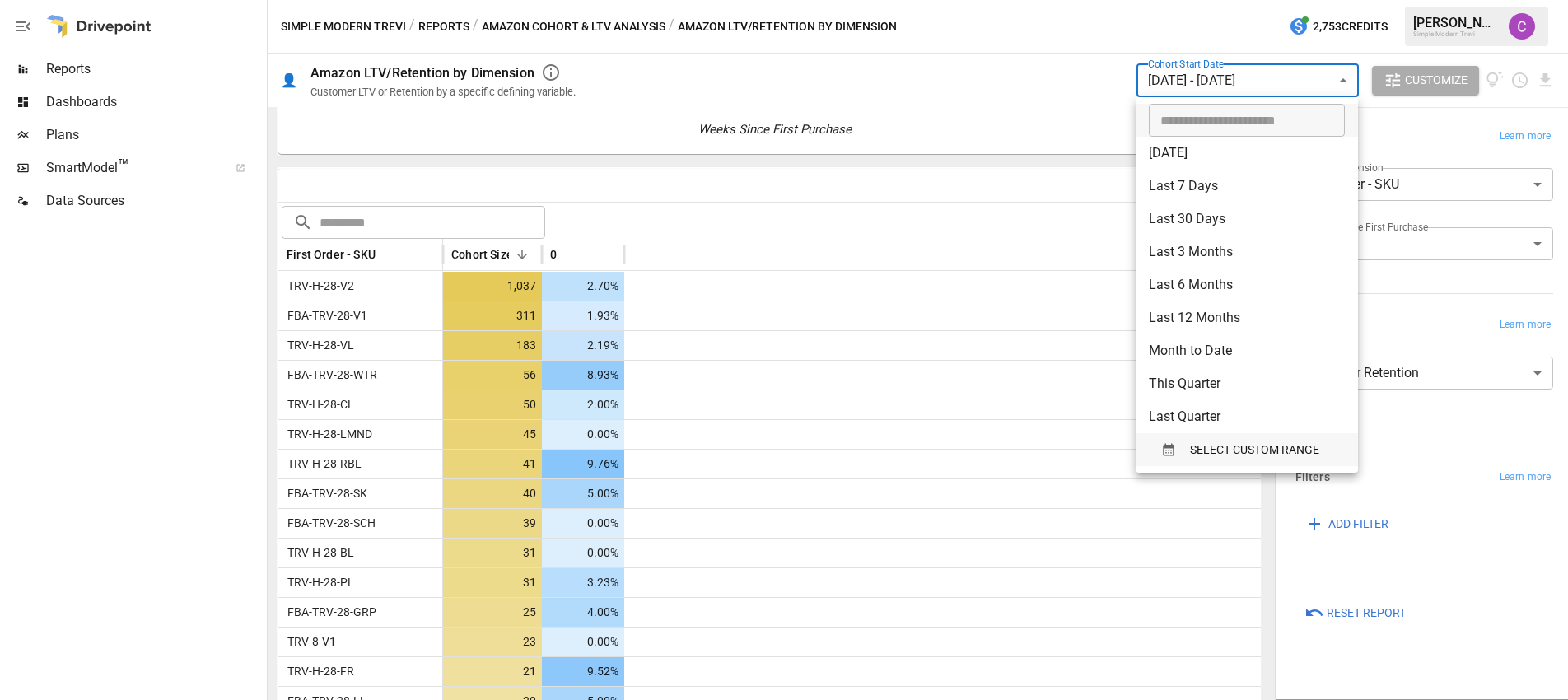
click at [1199, 459] on span "SELECT CUSTOM RANGE" at bounding box center [1255, 449] width 129 height 21
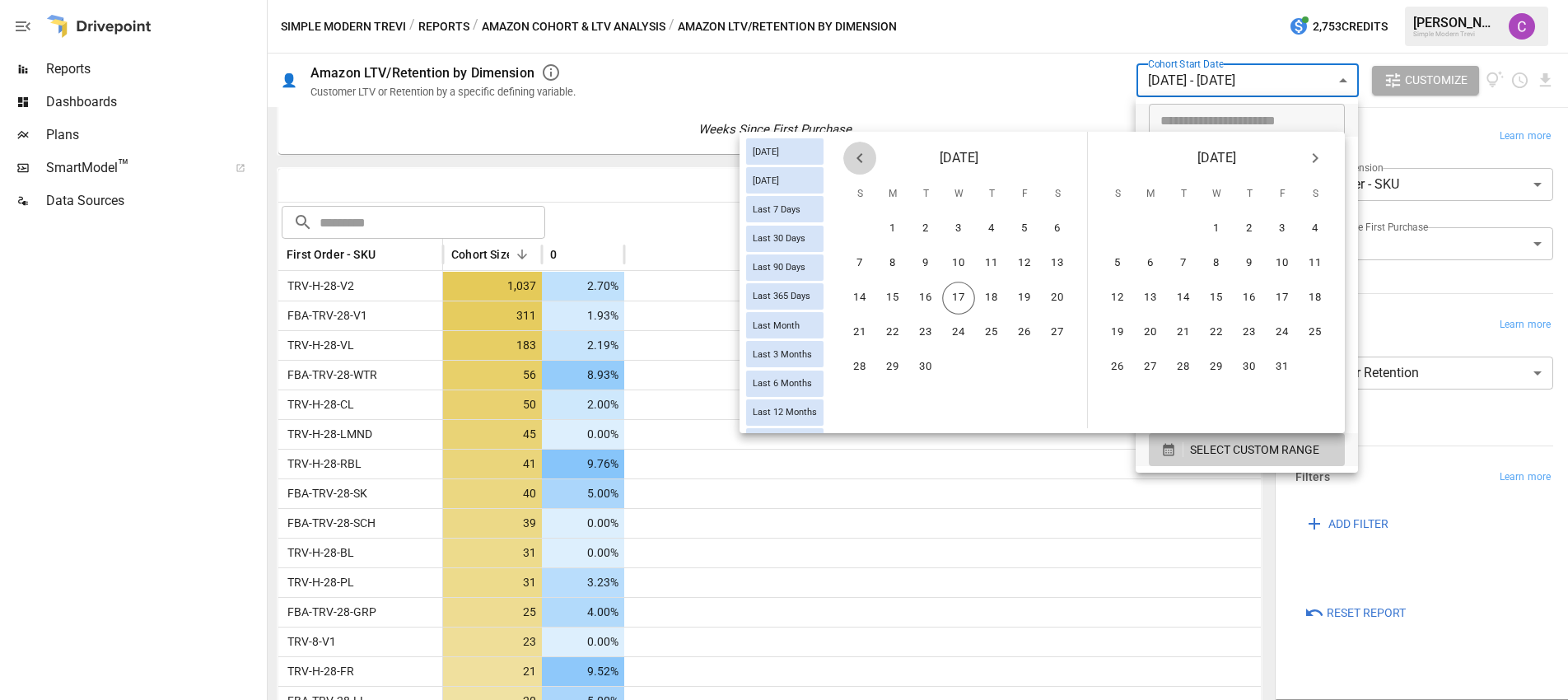
click at [863, 162] on icon "Previous month" at bounding box center [860, 158] width 20 height 20
click at [859, 401] on button "31" at bounding box center [860, 402] width 33 height 33
click at [1316, 214] on button "6" at bounding box center [1316, 229] width 33 height 33
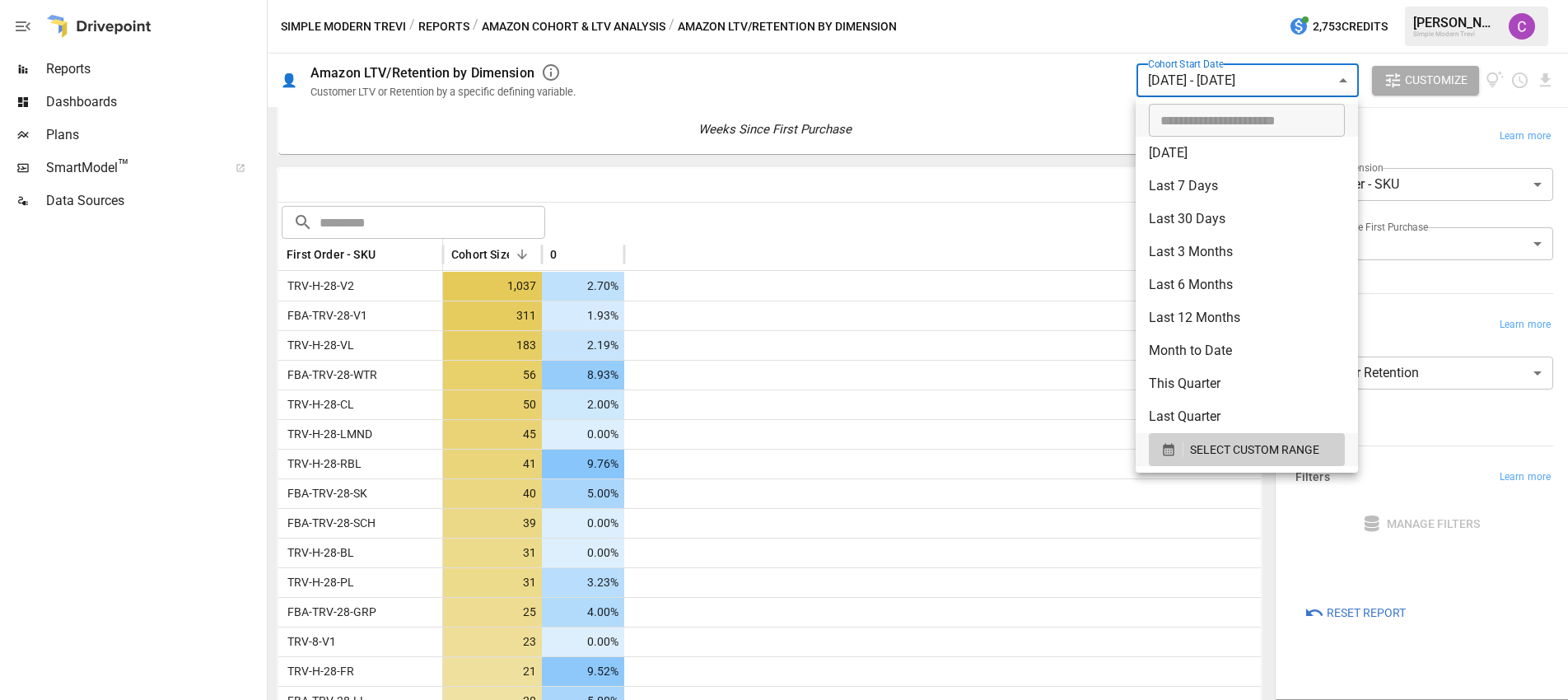
scroll to position [177, 0]
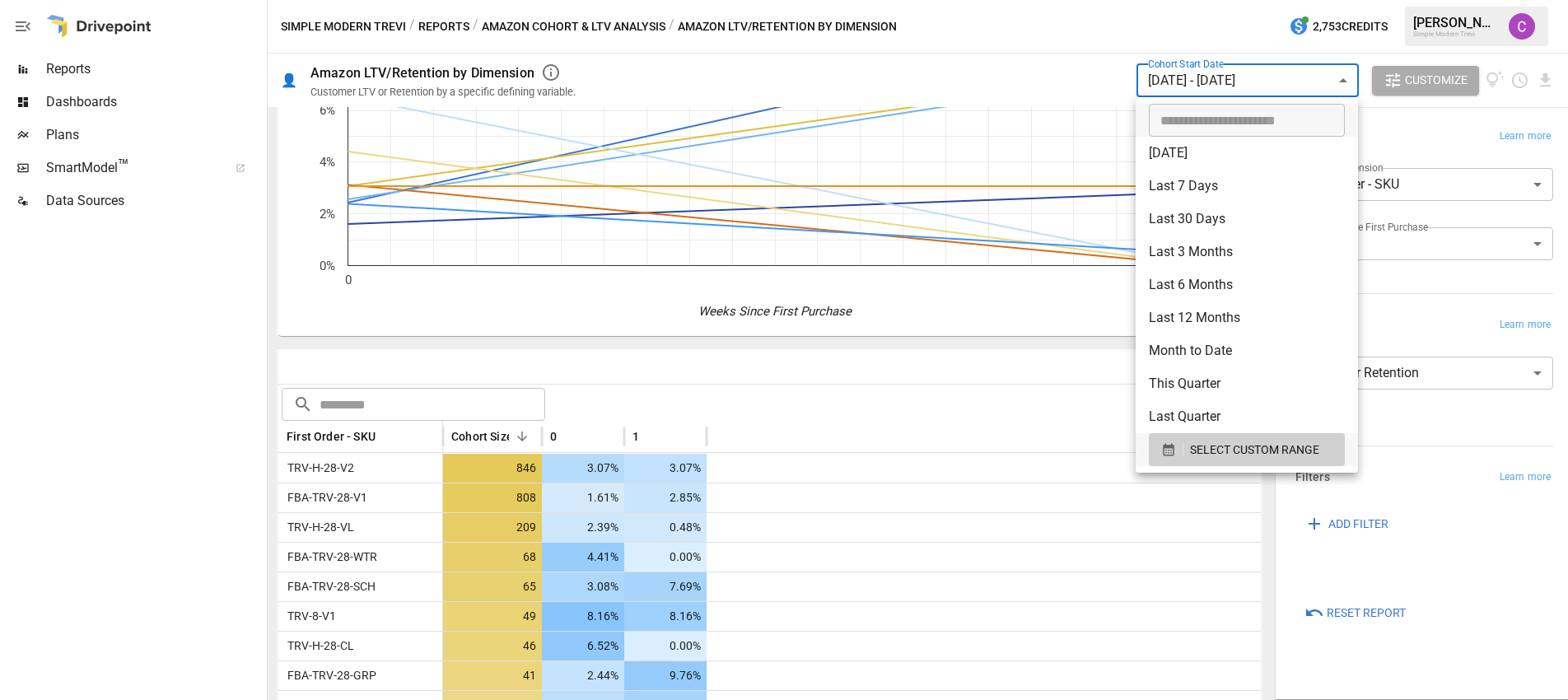
click at [949, 389] on div at bounding box center [784, 350] width 1568 height 700
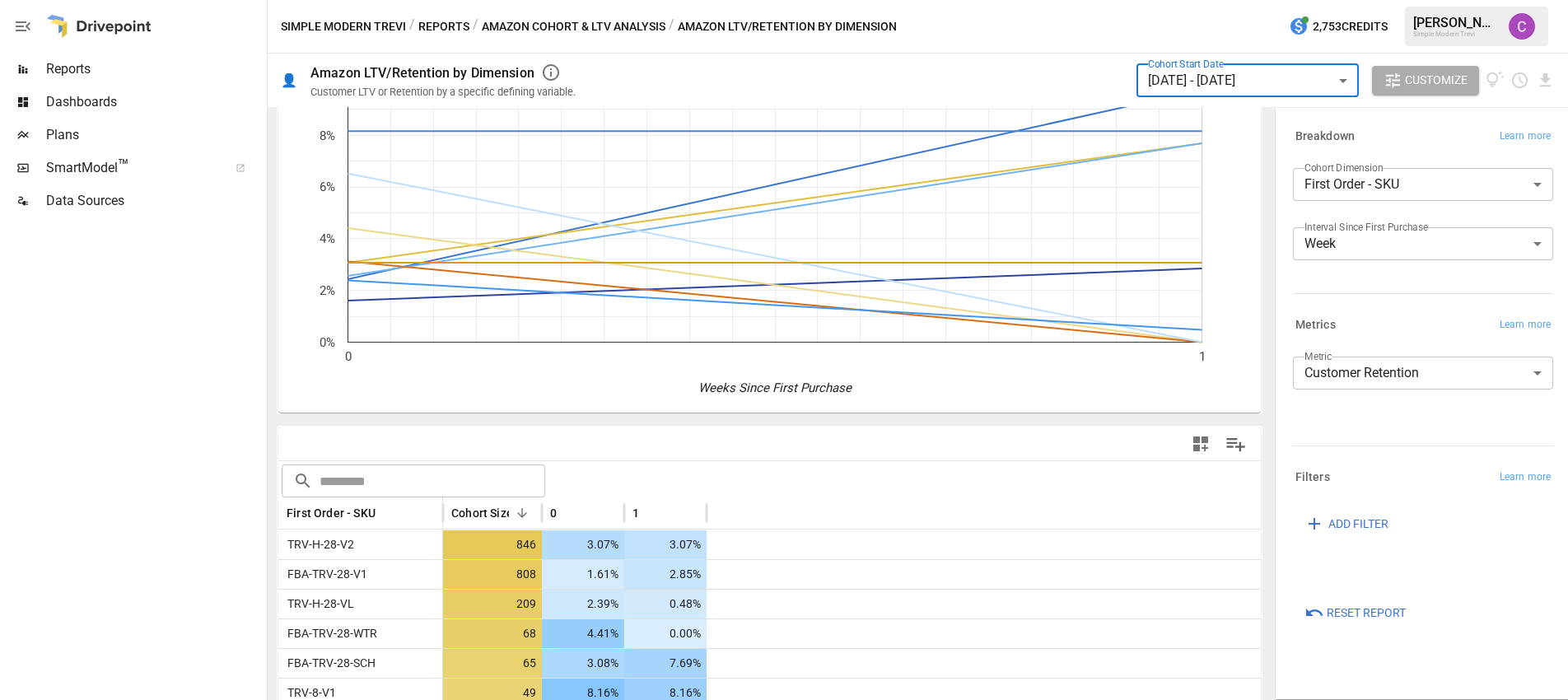
scroll to position [0, 0]
